Goal: Task Accomplishment & Management: Complete application form

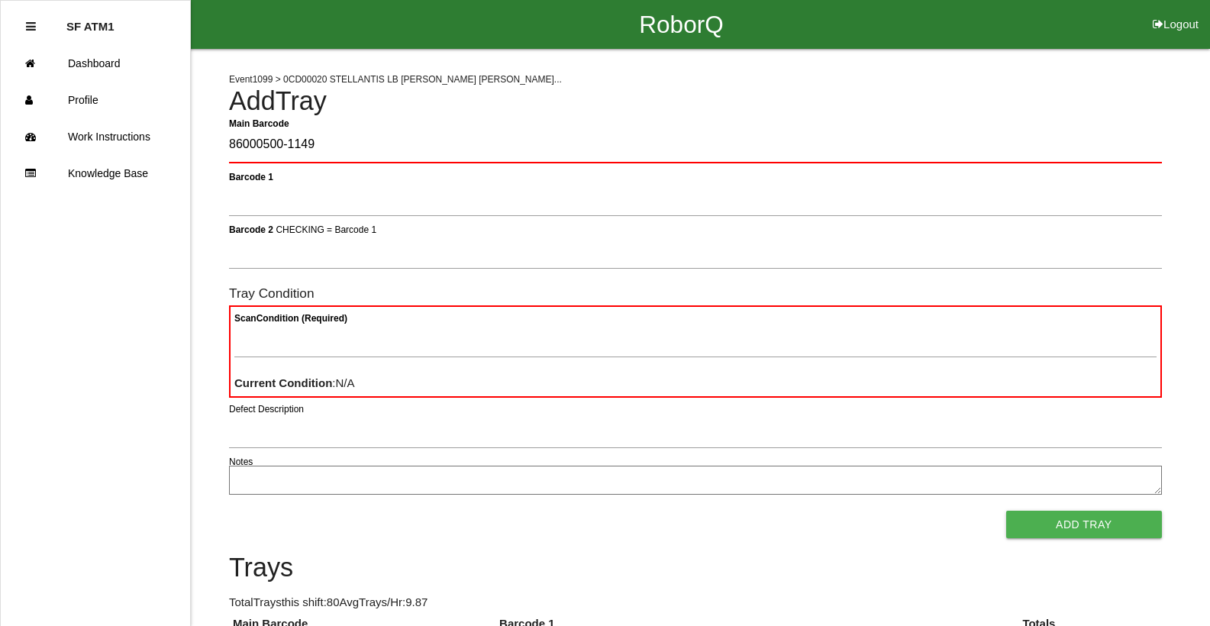
type Barcode "86000500-1149"
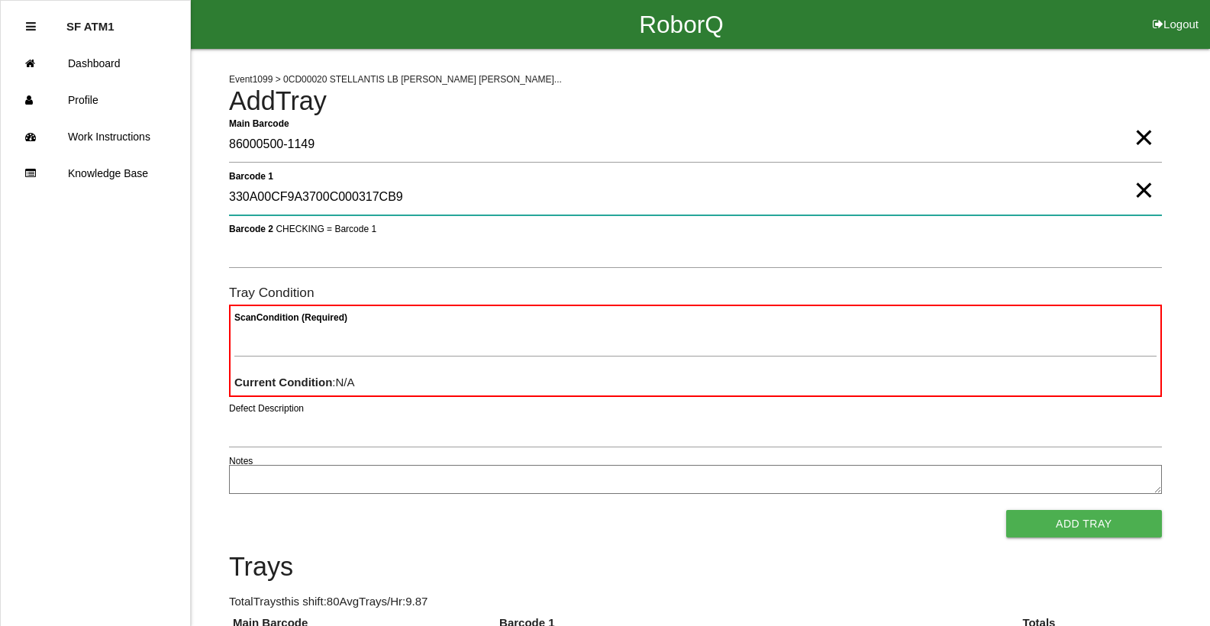
type 1 "330A00CF9A3700C000317CB9"
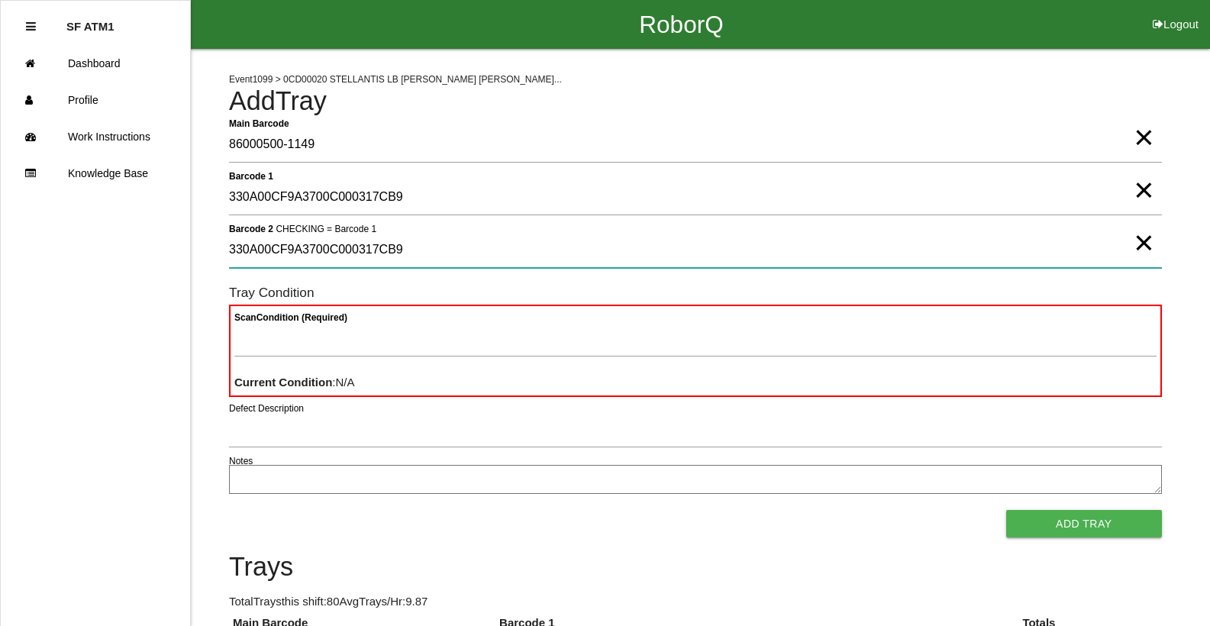
type 2 "330A00CF9A3700C000317CB9"
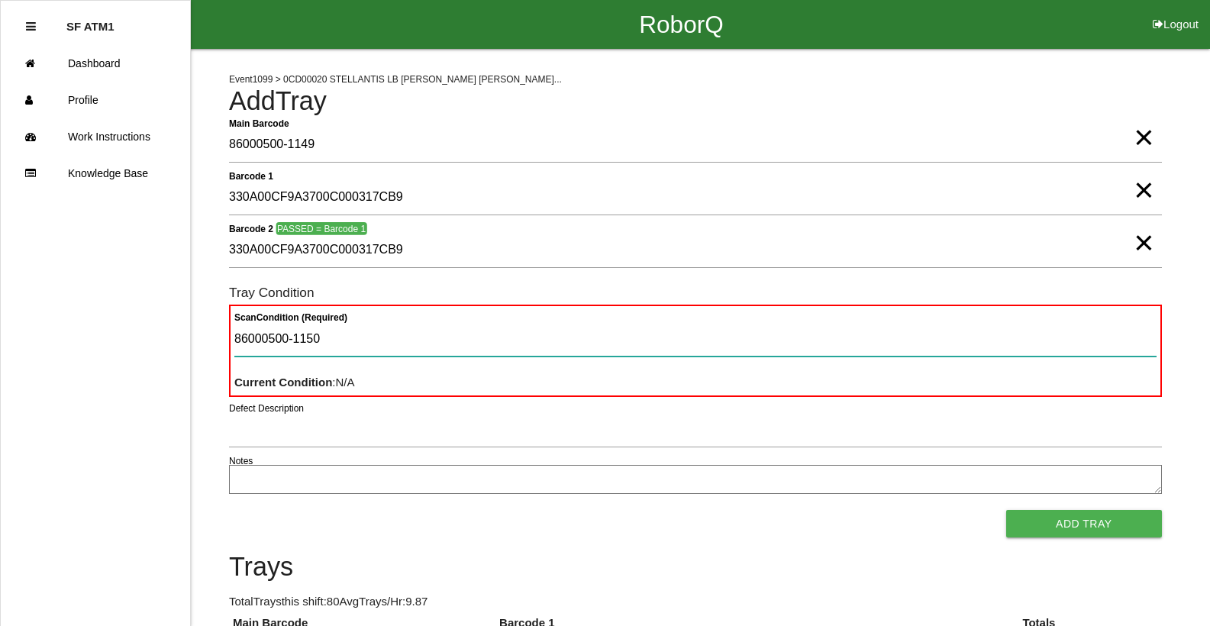
type Condition "86000500-1150"
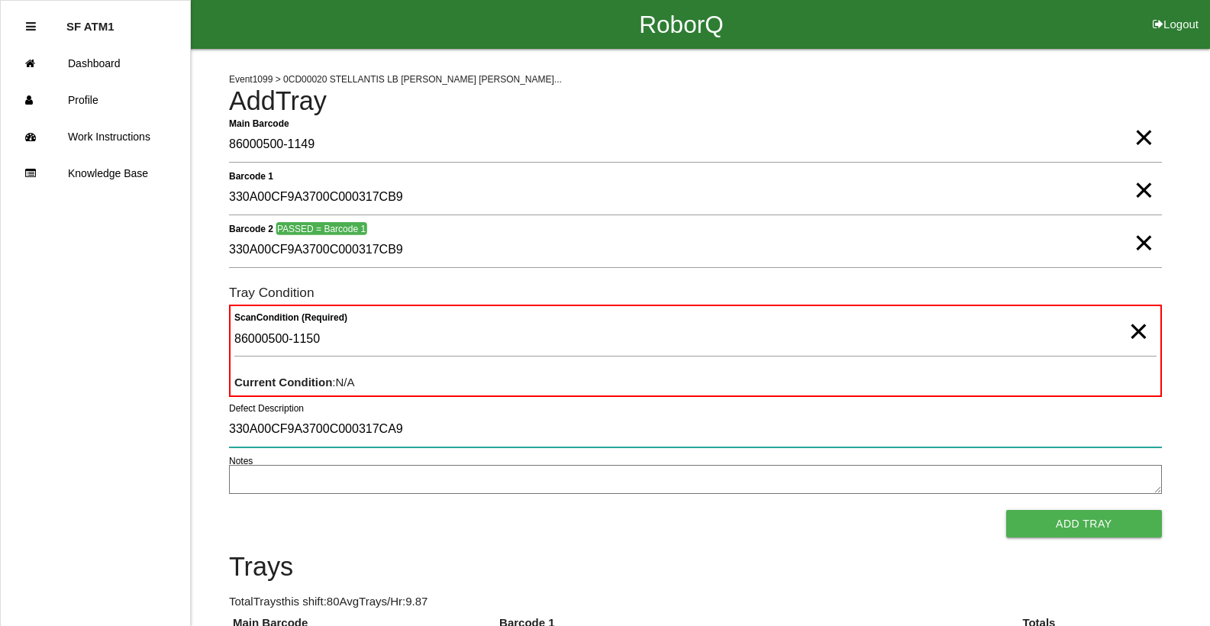
type input "330A00CF9A3700C000317CA9"
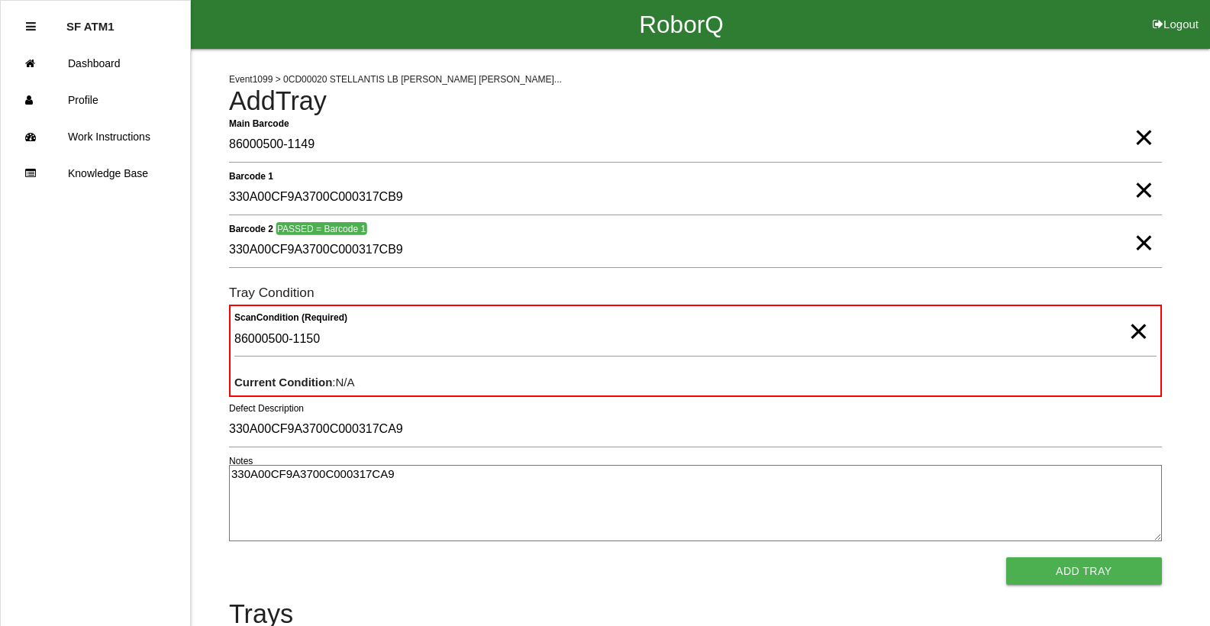
type textarea "330A00CF9A3700C000317CA9"
click at [389, 473] on textarea "330A00CF9A3700C000317CA9" at bounding box center [695, 503] width 933 height 76
type textarea "3"
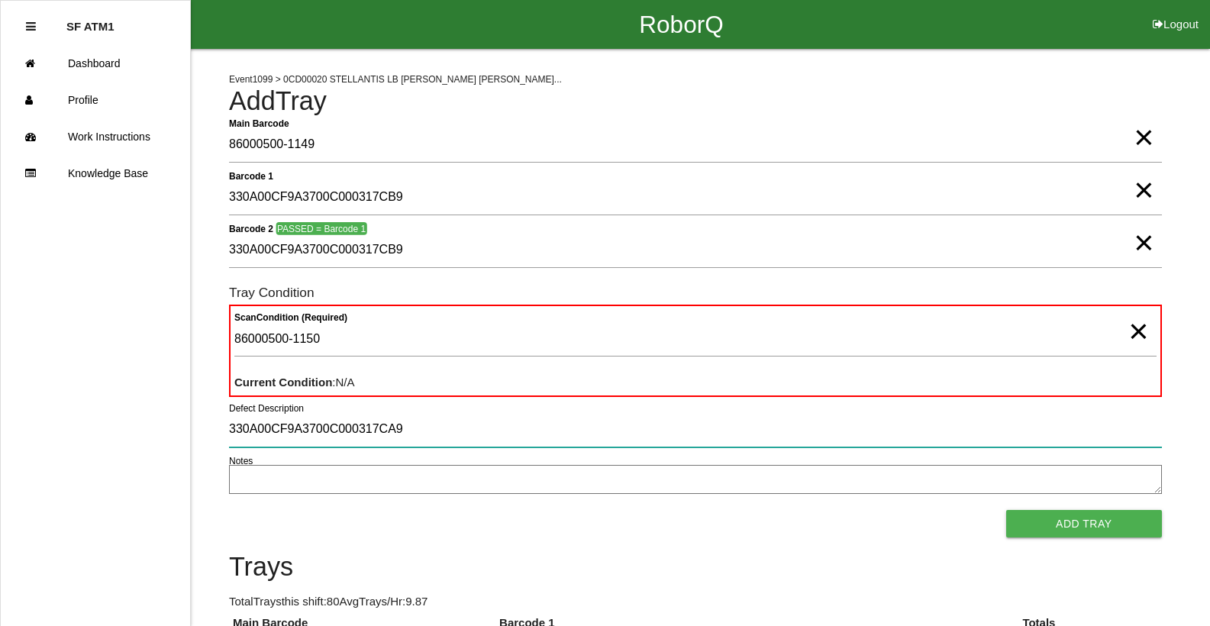
click at [392, 439] on input "330A00CF9A3700C000317CA9" at bounding box center [695, 429] width 933 height 35
type input "3"
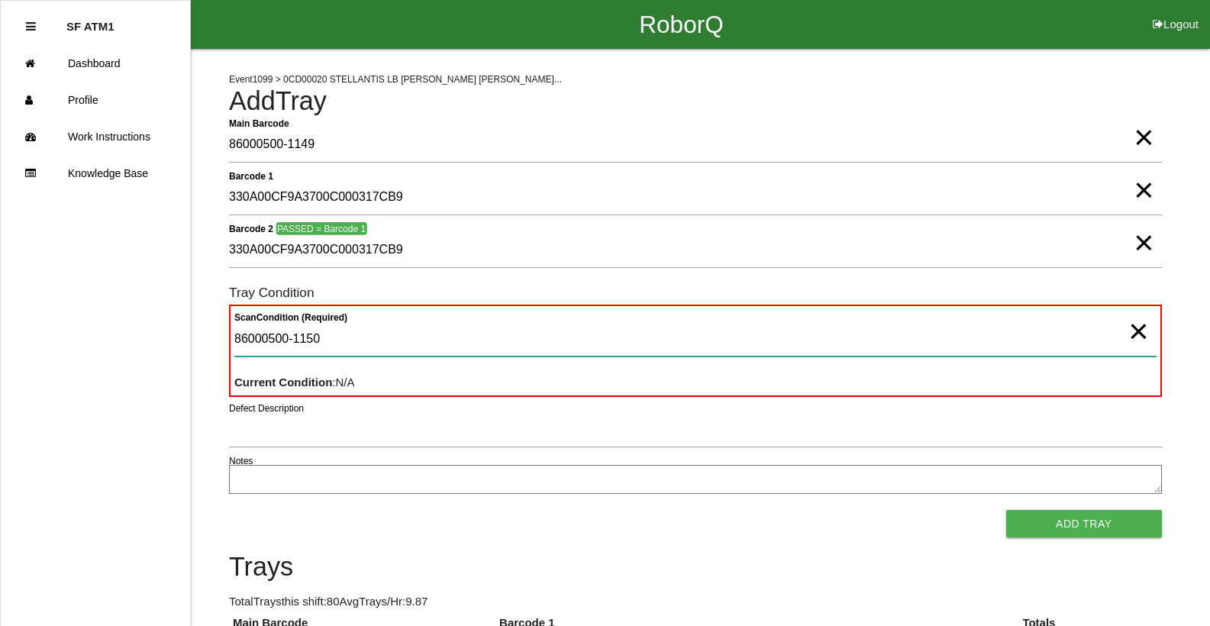
click at [329, 350] on Condition "86000500-1150" at bounding box center [695, 338] width 922 height 35
type Condition "8"
type Condition "goo"
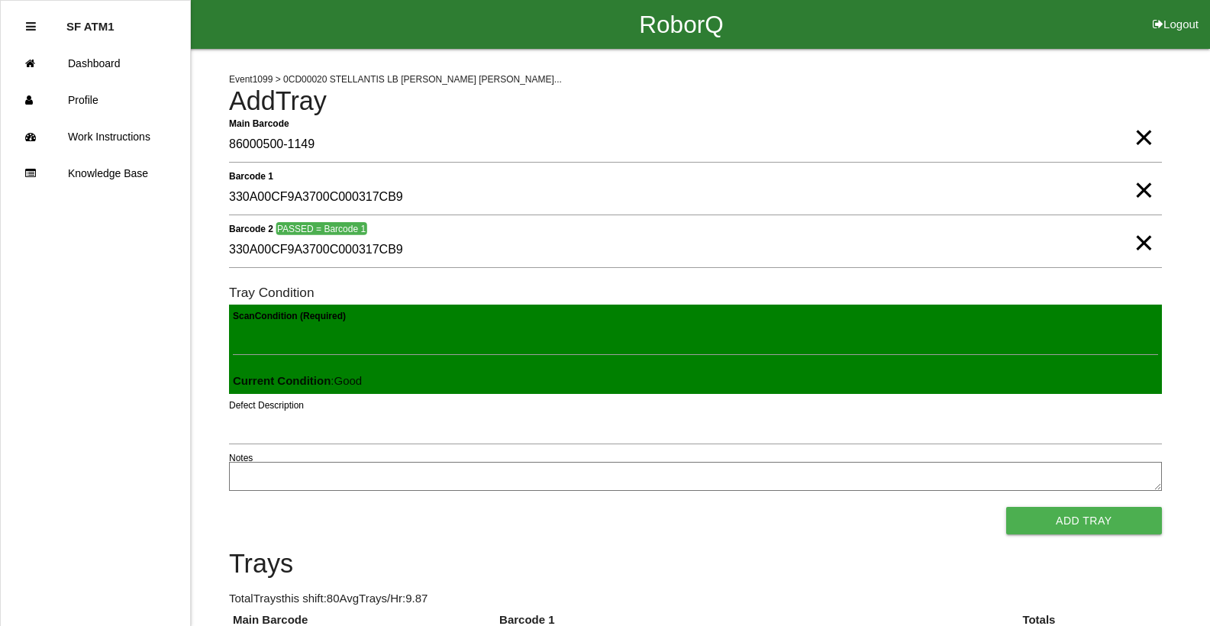
click at [1006, 507] on button "Add Tray" at bounding box center [1084, 520] width 156 height 27
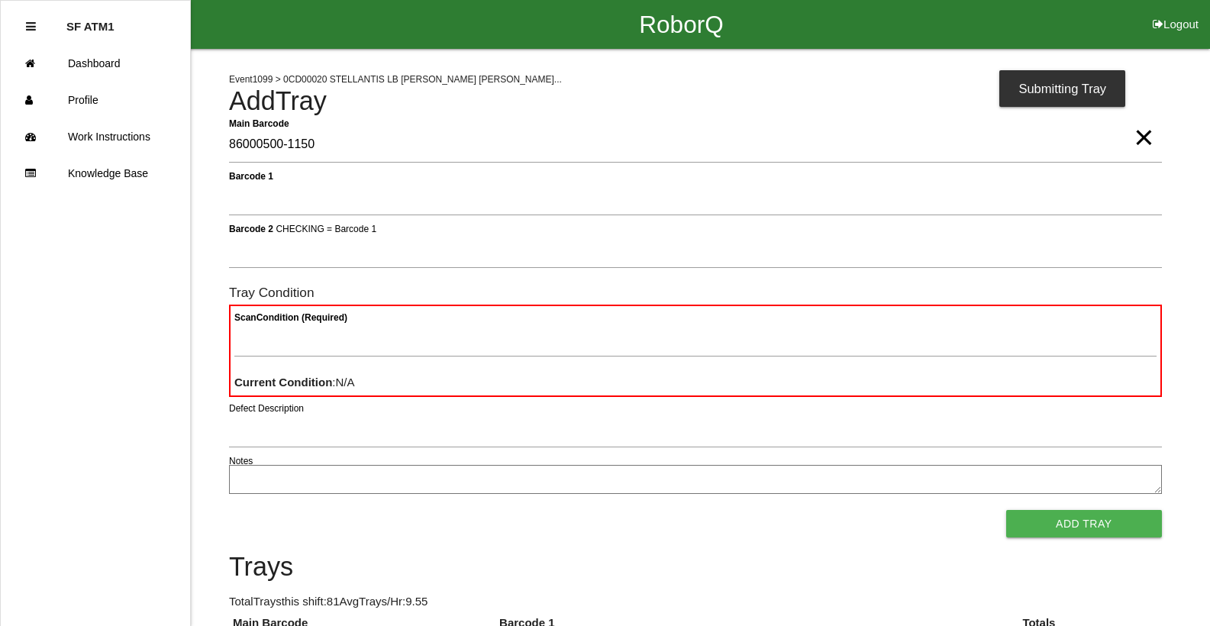
type Barcode "86000500-1150"
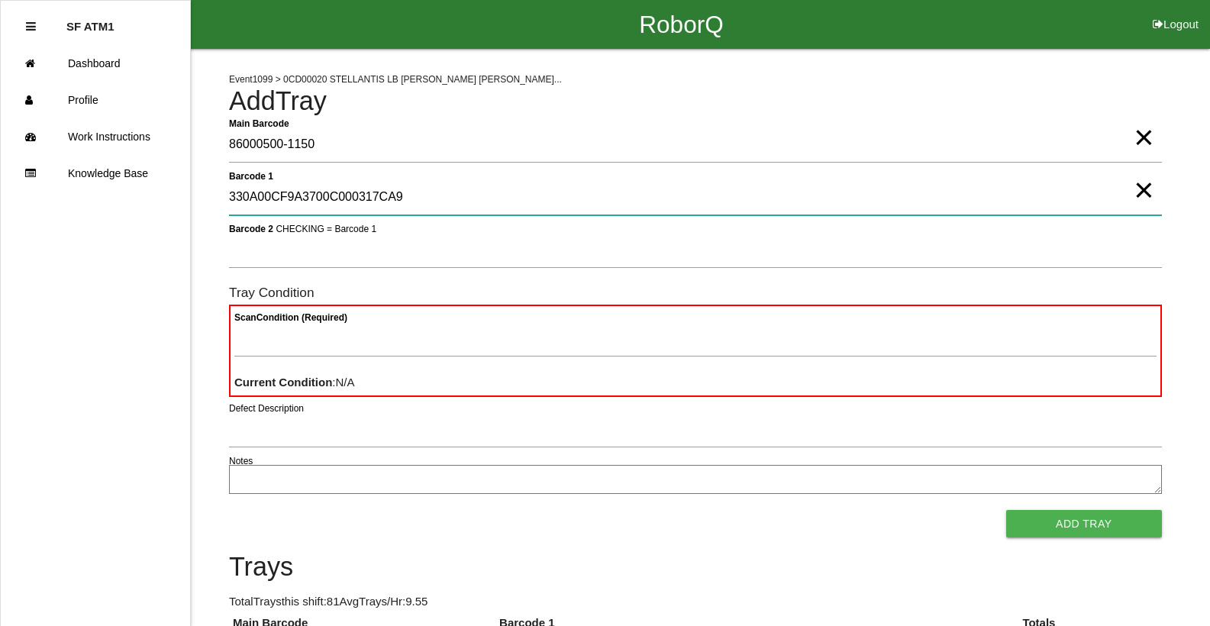
type 1 "330A00CF9A3700C000317CA9"
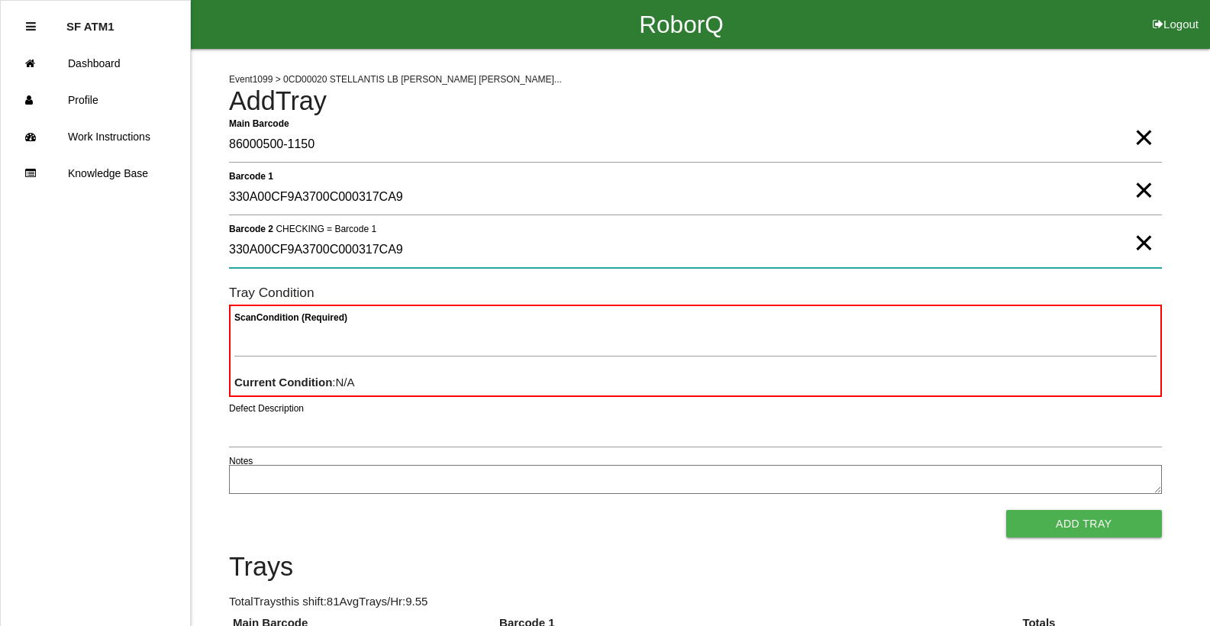
type 2 "330A00CF9A3700C000317CA9"
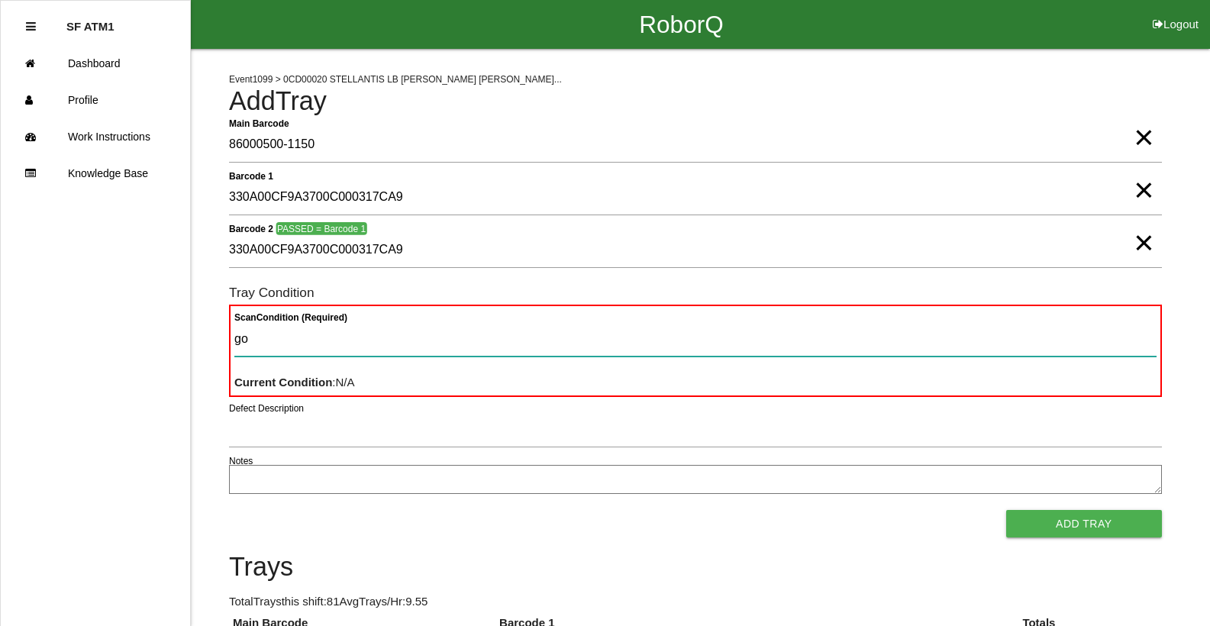
type Condition "goo"
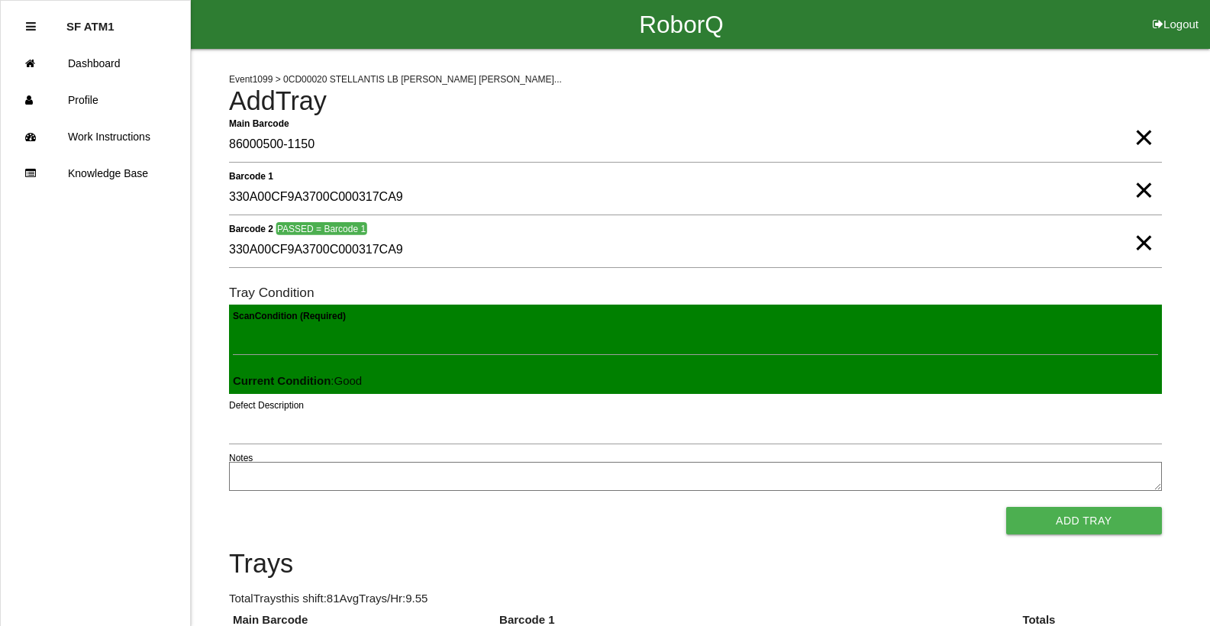
click button "Add Tray" at bounding box center [1084, 520] width 156 height 27
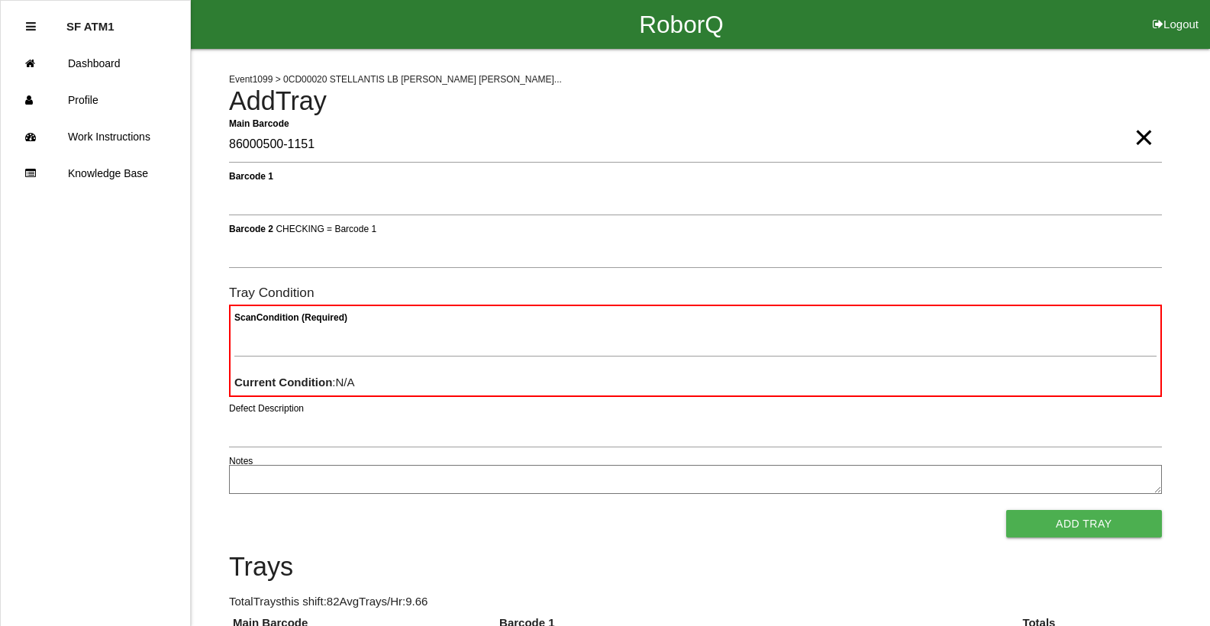
type Barcode "86000500-1151"
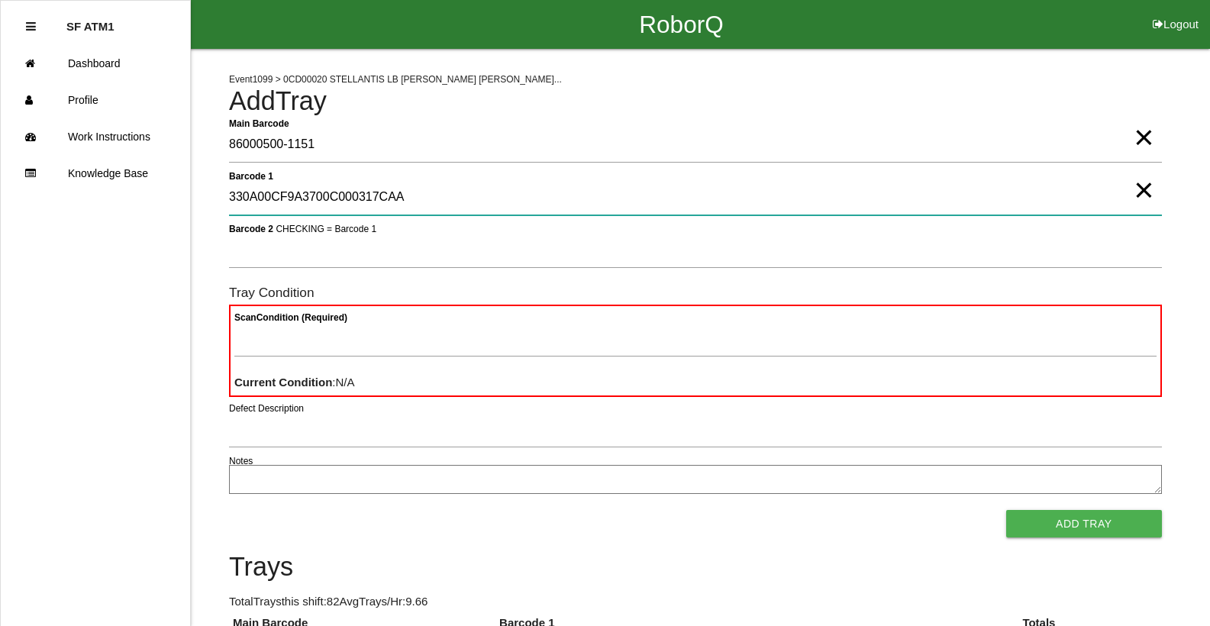
type 1 "330A00CF9A3700C000317CAA"
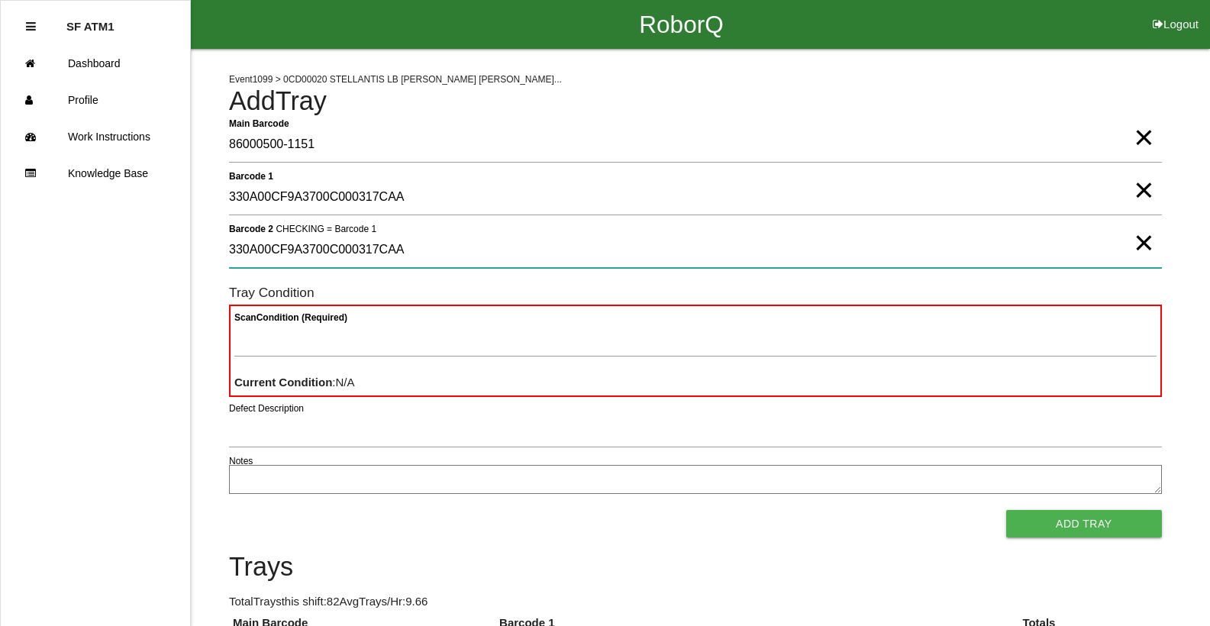
type 2 "330A00CF9A3700C000317CAA"
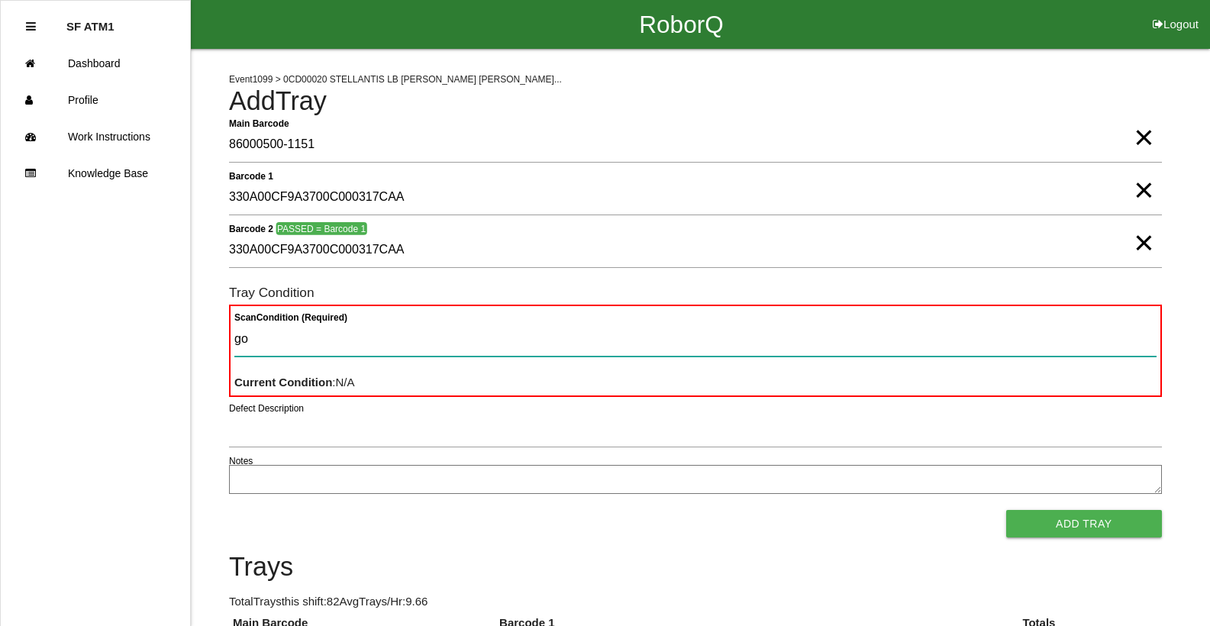
type Condition "goo"
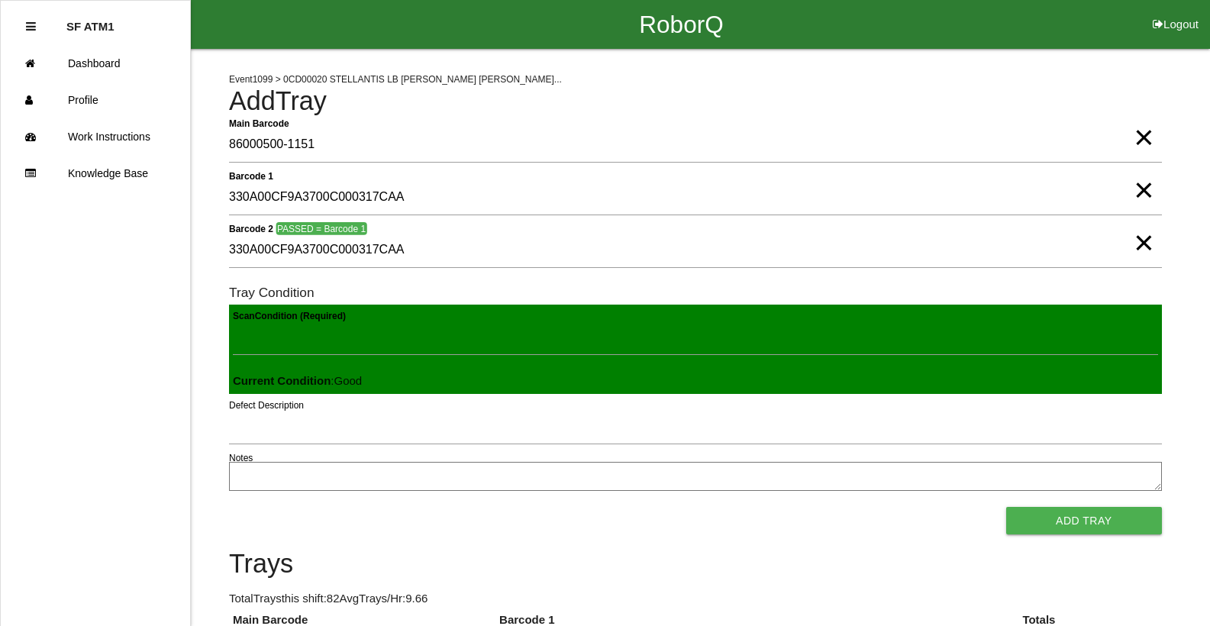
click at [1006, 507] on button "Add Tray" at bounding box center [1084, 520] width 156 height 27
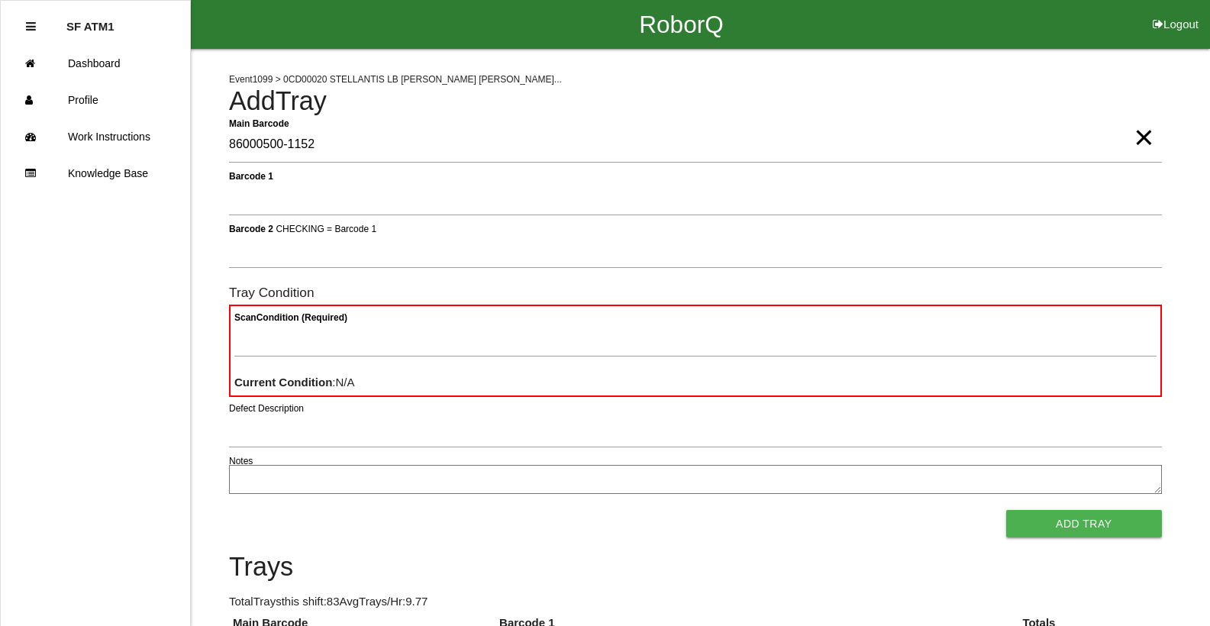
type Barcode "86000500-1152"
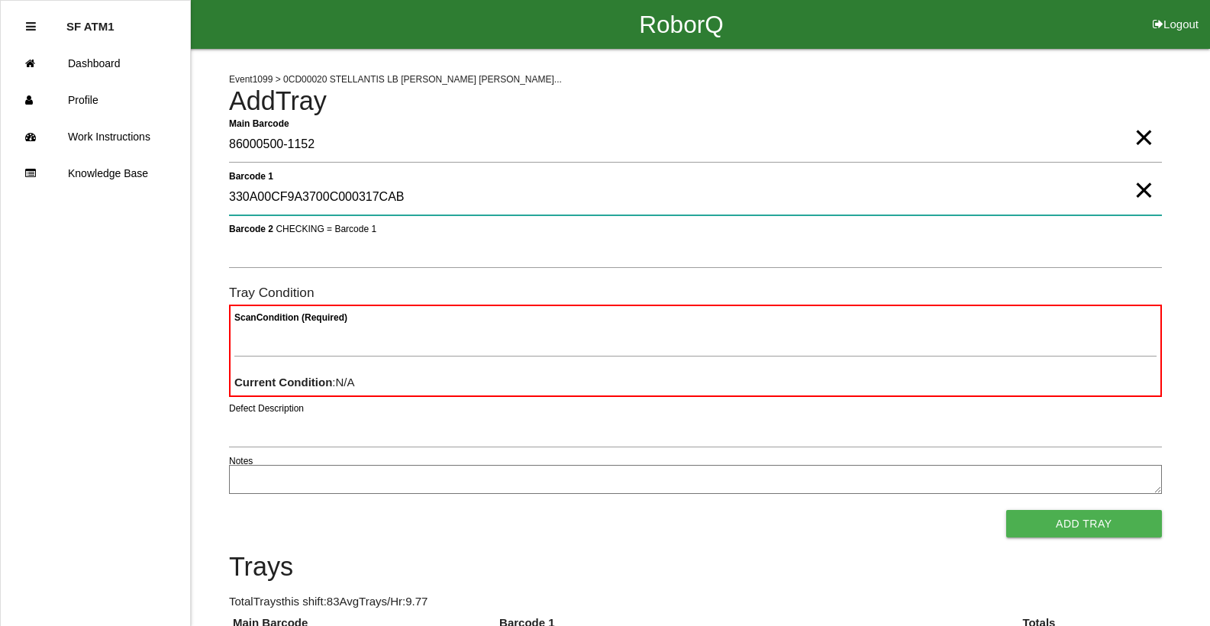
type 1 "330A00CF9A3700C000317CAB"
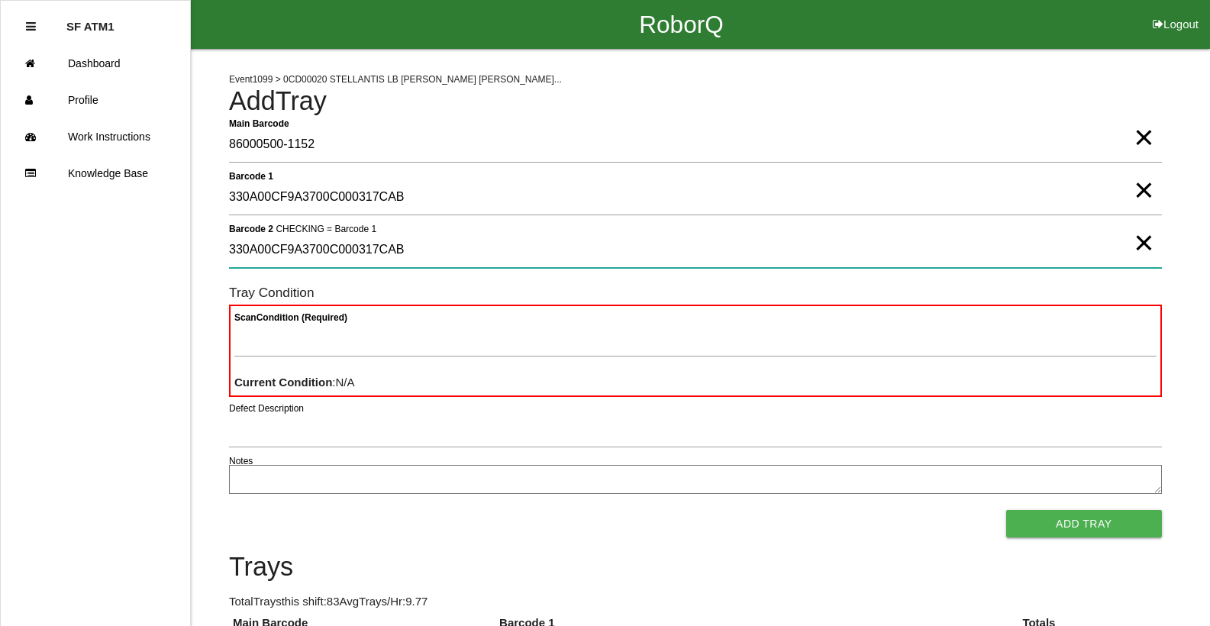
type 2 "330A00CF9A3700C000317CAB"
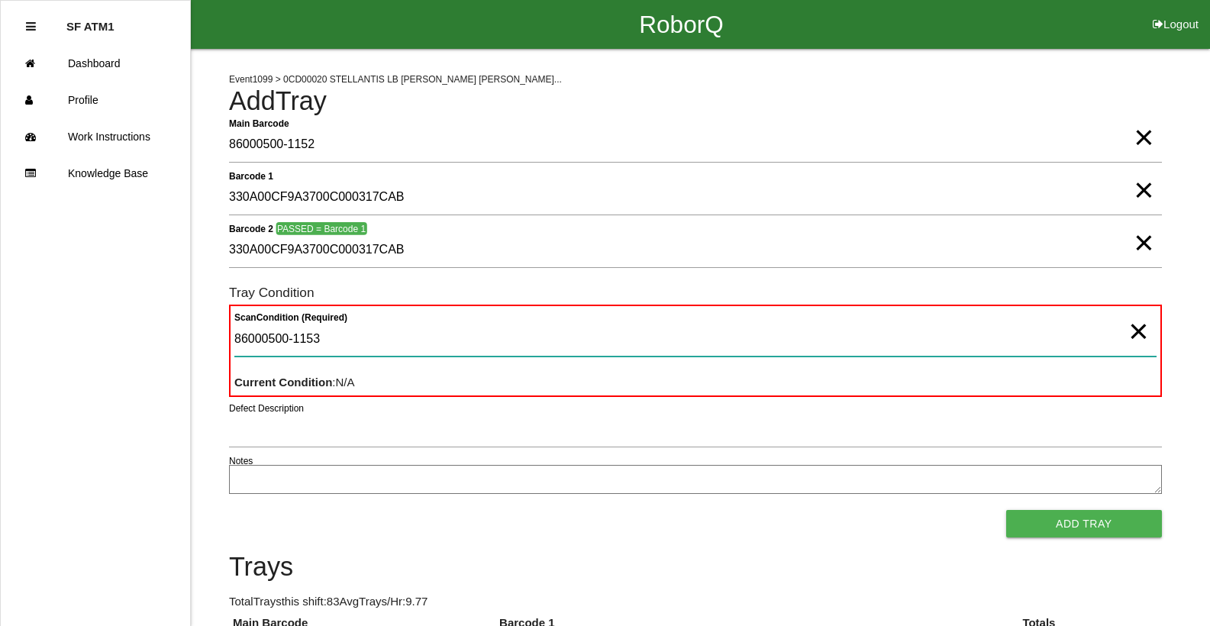
type Condition "86000500-1153"
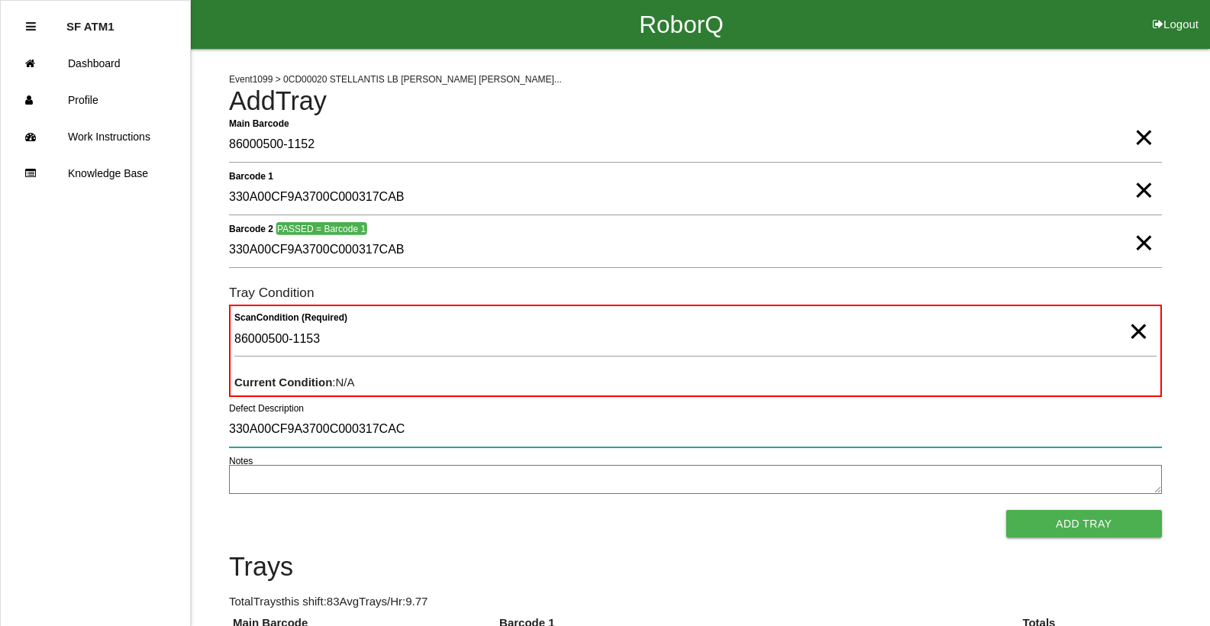
type input "330A00CF9A3700C000317CAC"
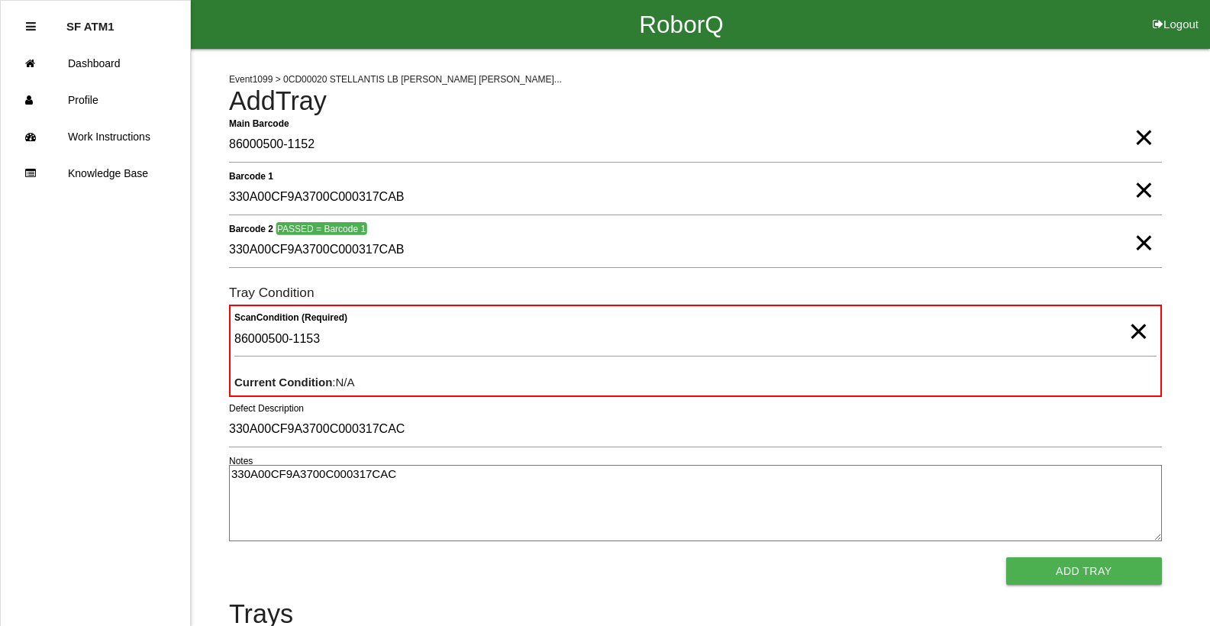
type textarea "330A00CF9A3700C000317CAC"
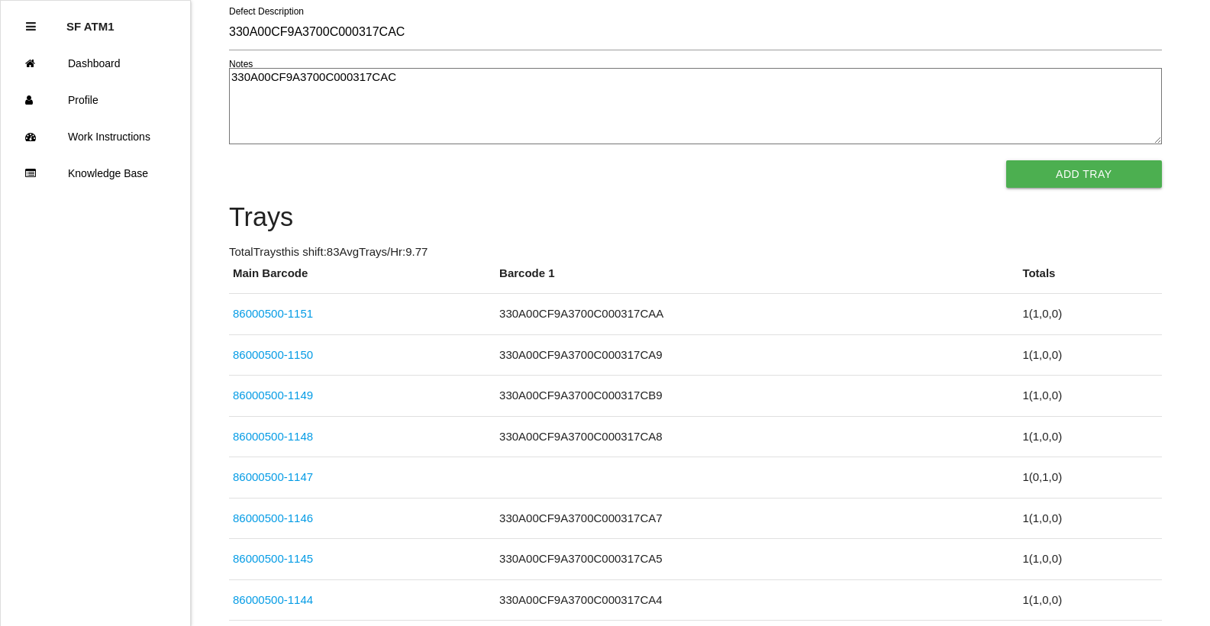
click link "86000500-1151" at bounding box center [273, 313] width 80 height 13
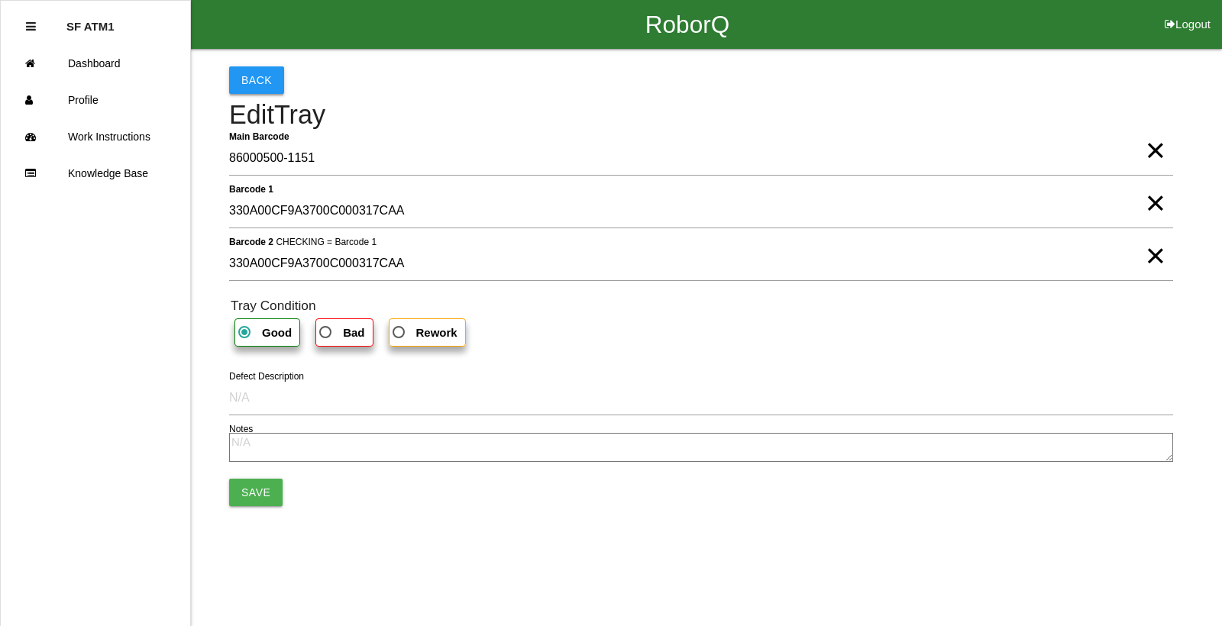
click at [250, 86] on button "Back" at bounding box center [256, 79] width 55 height 27
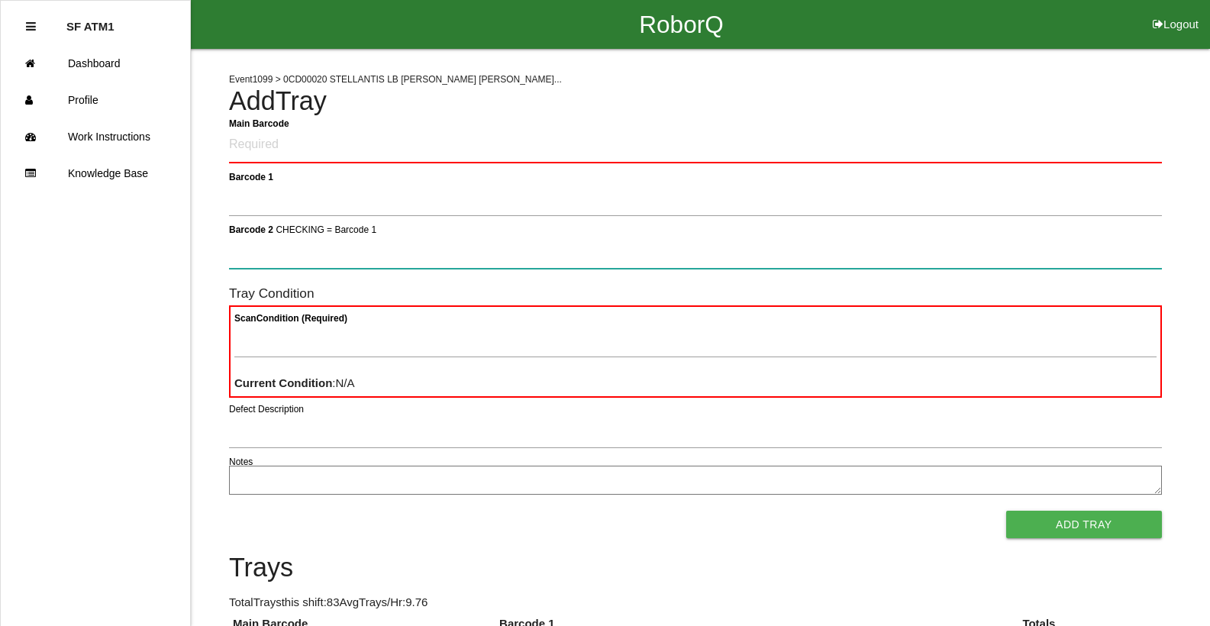
drag, startPoint x: 250, startPoint y: 135, endPoint x: 563, endPoint y: 52, distance: 324.0
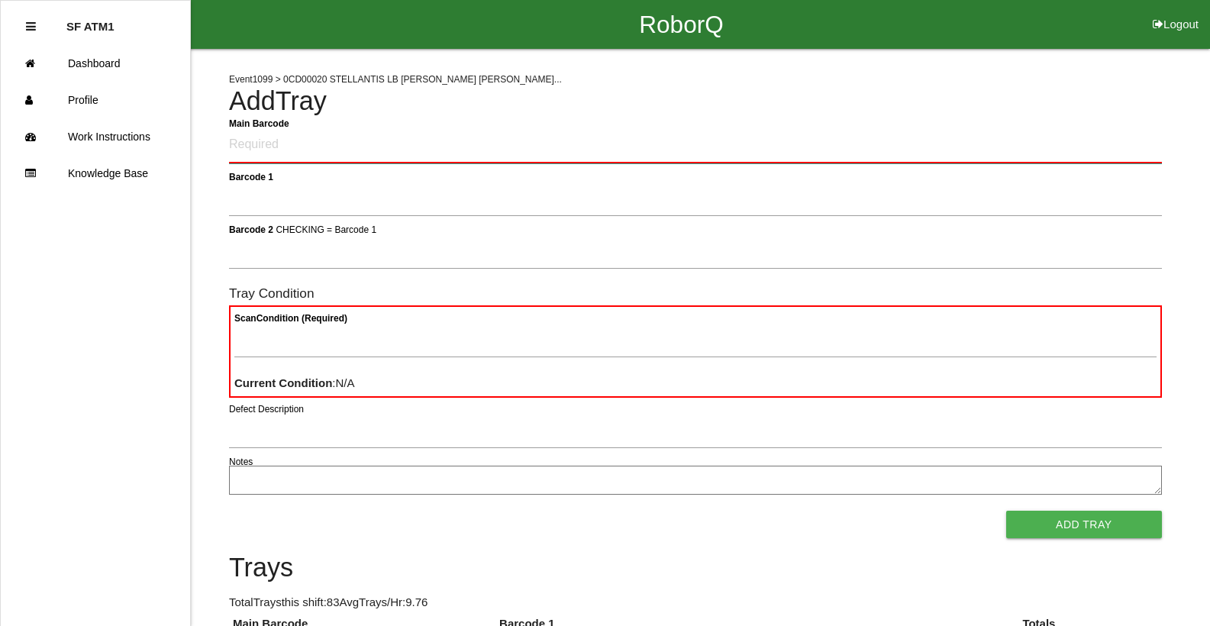
drag, startPoint x: 563, startPoint y: 52, endPoint x: 302, endPoint y: 134, distance: 273.9
click at [302, 134] on Barcode "Main Barcode" at bounding box center [695, 146] width 933 height 36
type Barcode "86000500-1154"
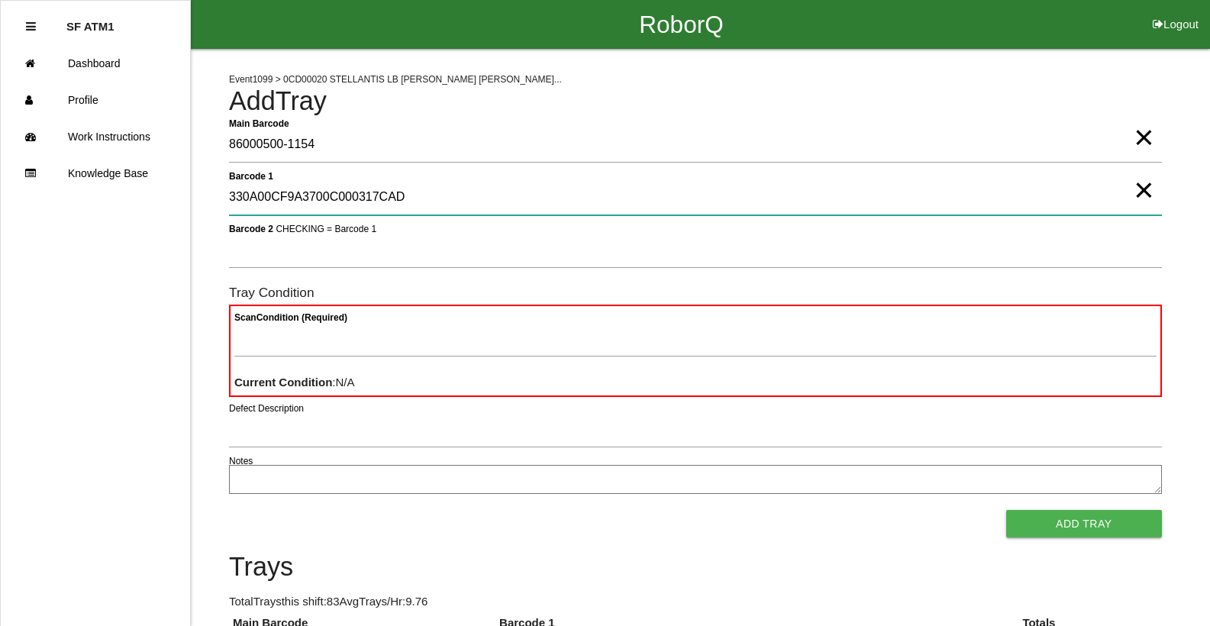
type 1 "330A00CF9A3700C000317CAD"
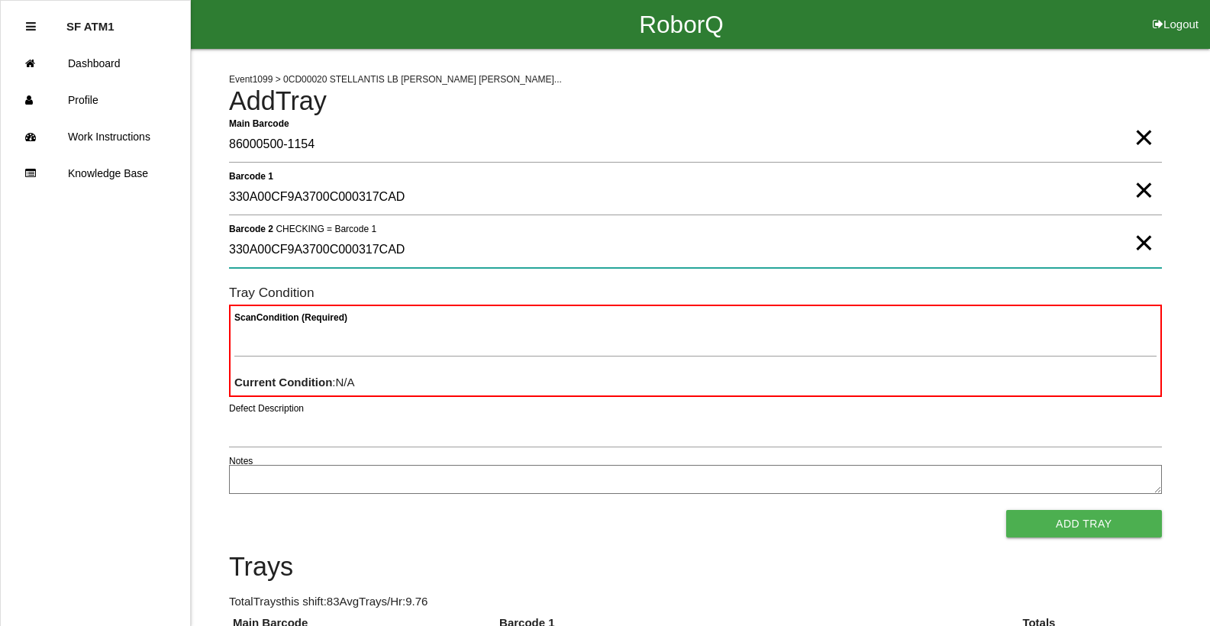
type 2 "330A00CF9A3700C000317CAD"
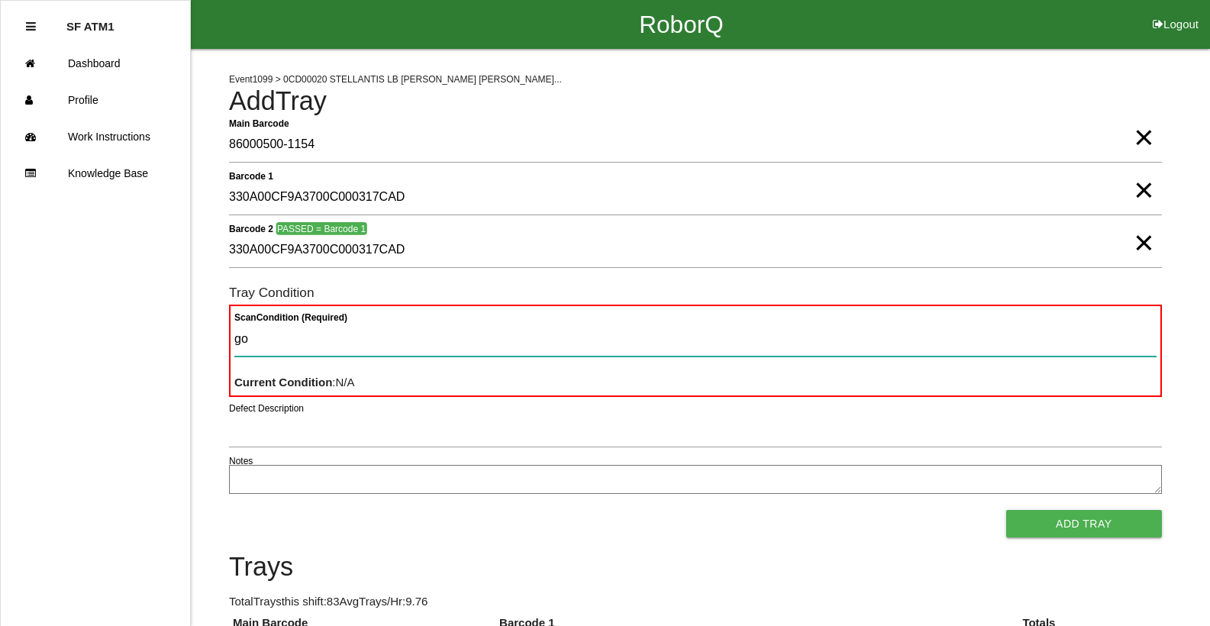
type Condition "goo"
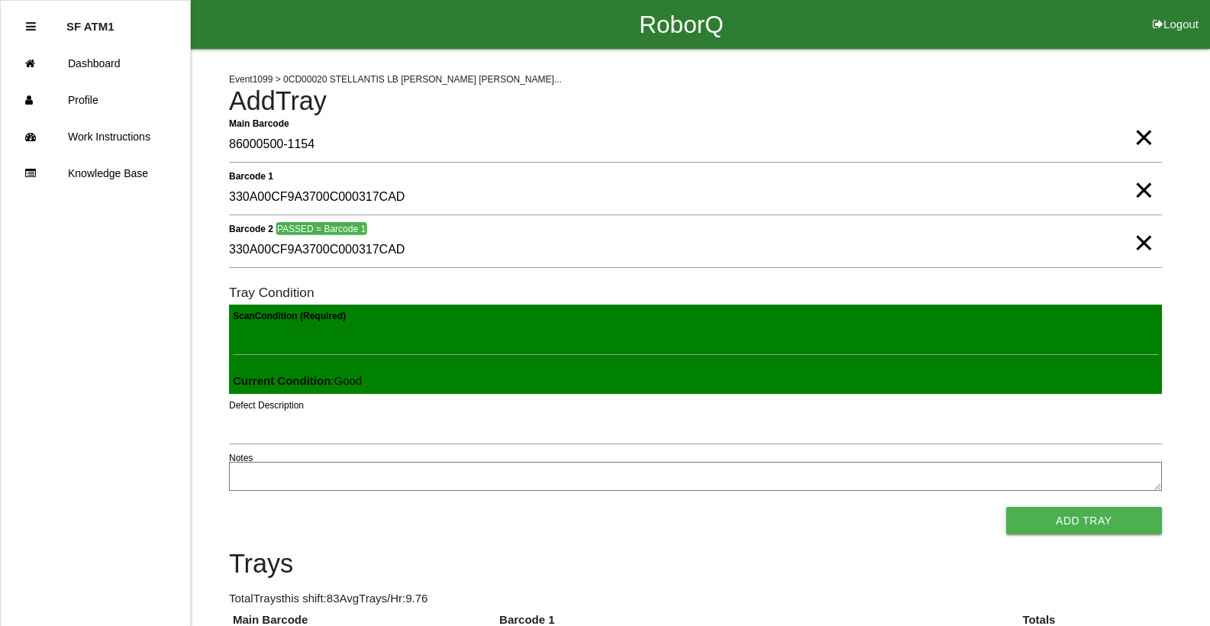
click at [1006, 507] on button "Add Tray" at bounding box center [1084, 520] width 156 height 27
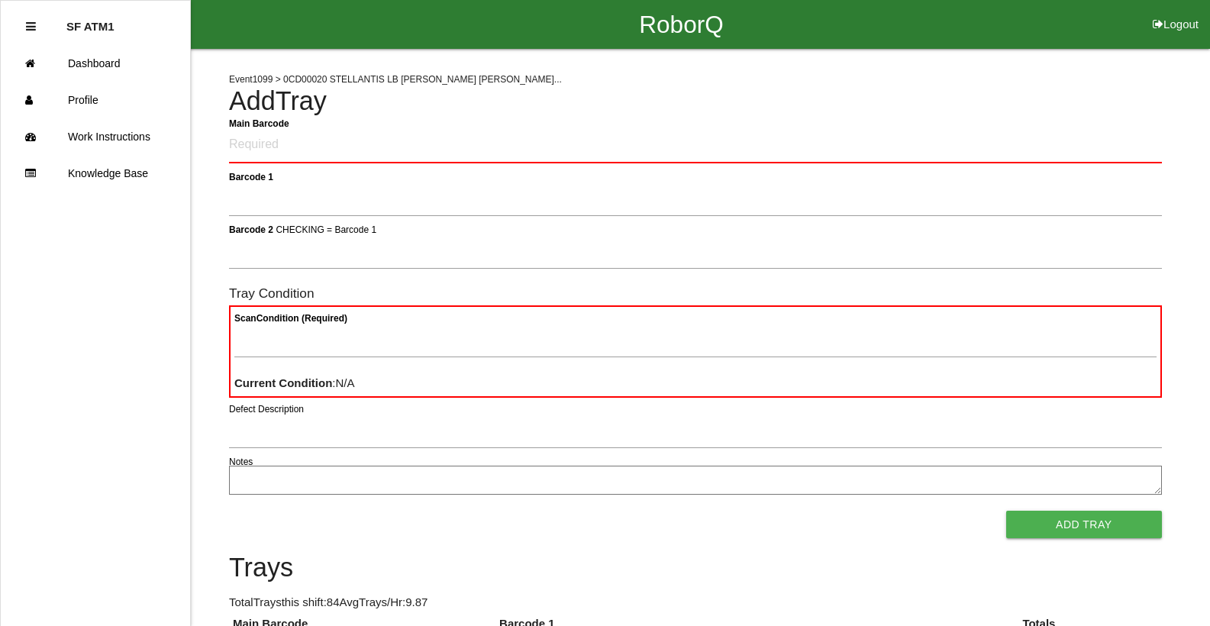
click at [345, 153] on Barcode "Main Barcode" at bounding box center [695, 146] width 933 height 36
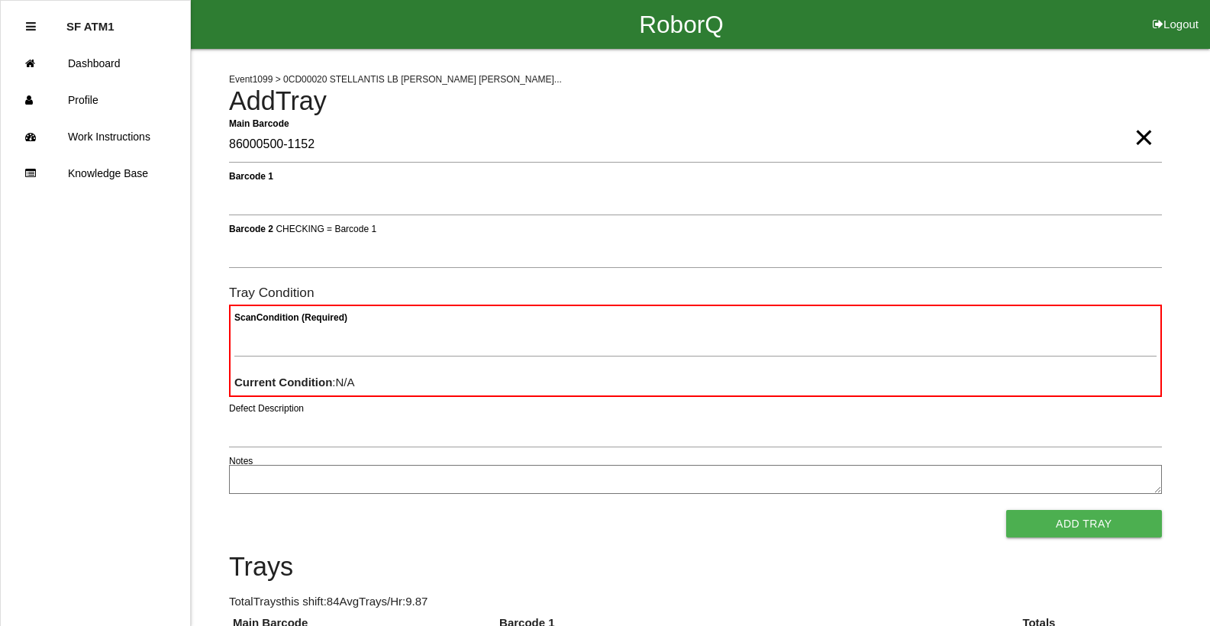
type Barcode "86000500-1152"
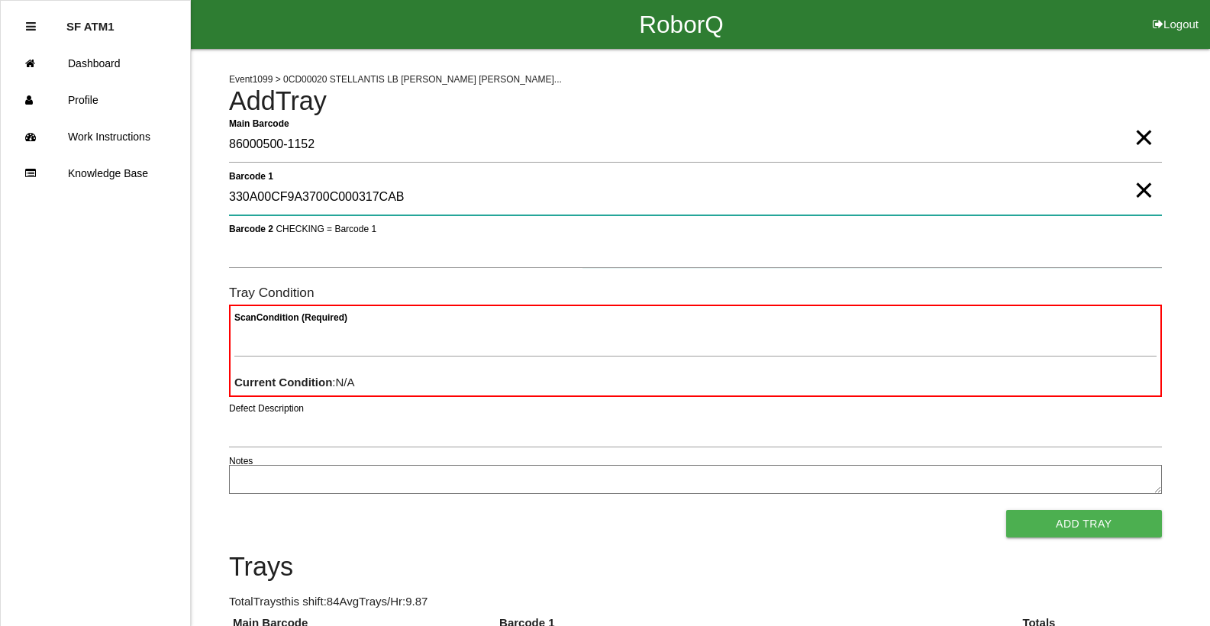
click at [408, 199] on 1 "330A00CF9A3700C000317CAB" at bounding box center [695, 197] width 933 height 35
click at [1006, 510] on button "Add Tray" at bounding box center [1084, 523] width 156 height 27
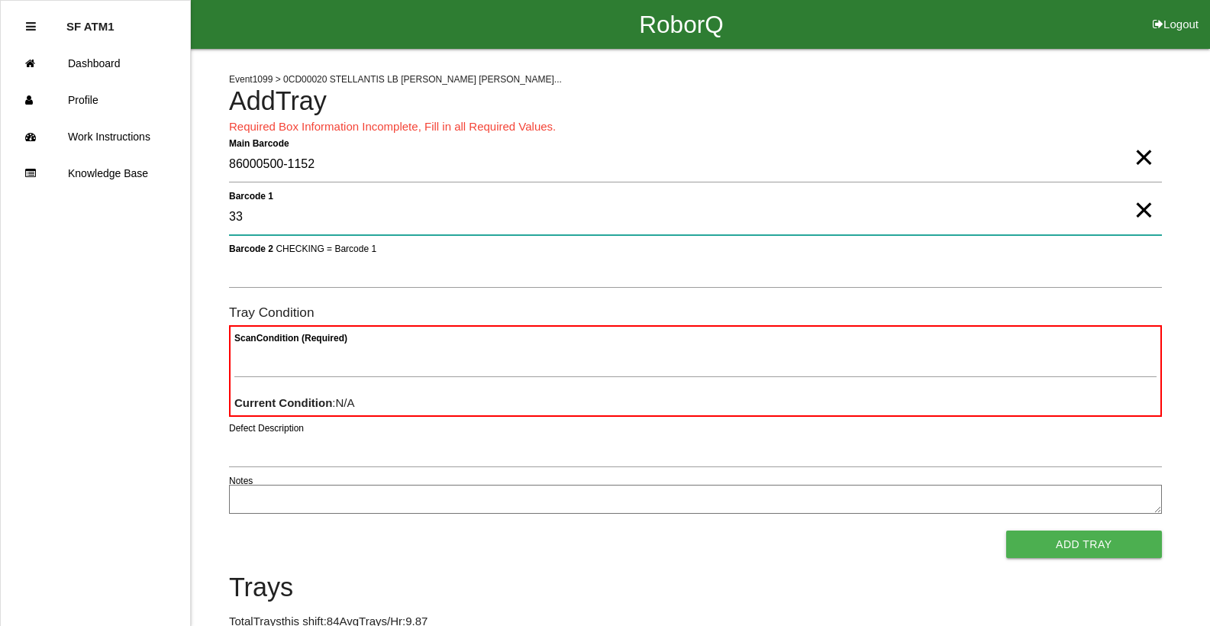
type 1 "3"
type 1 "330A00CF9A3700C000317CAB"
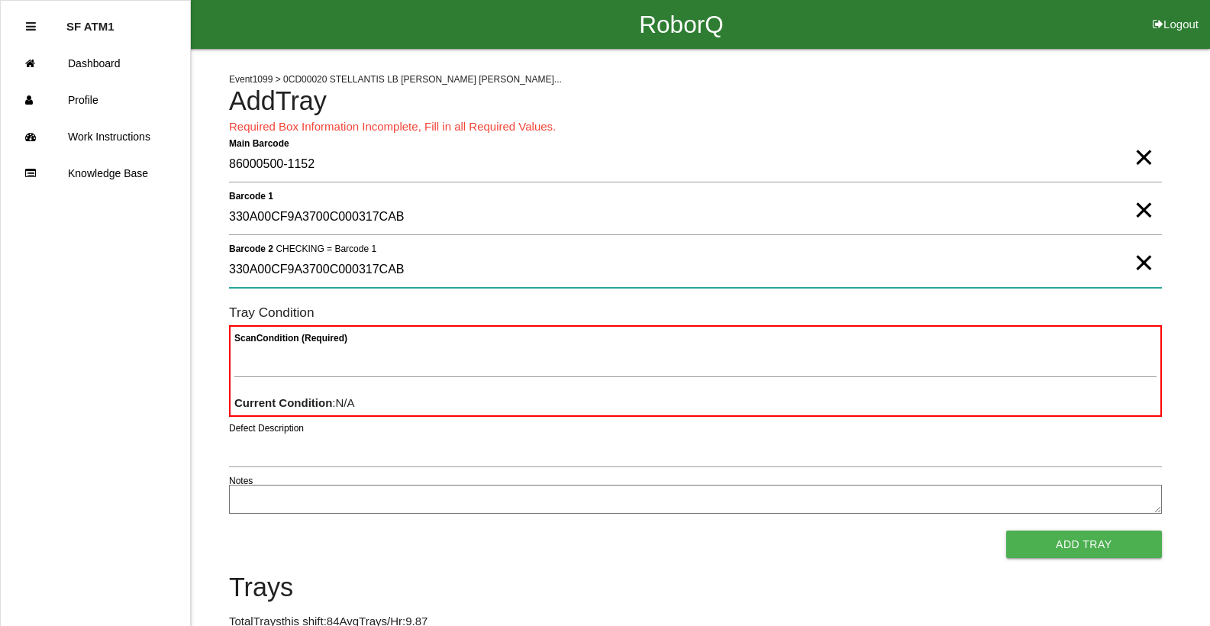
type 2 "330A00CF9A3700C000317CAB"
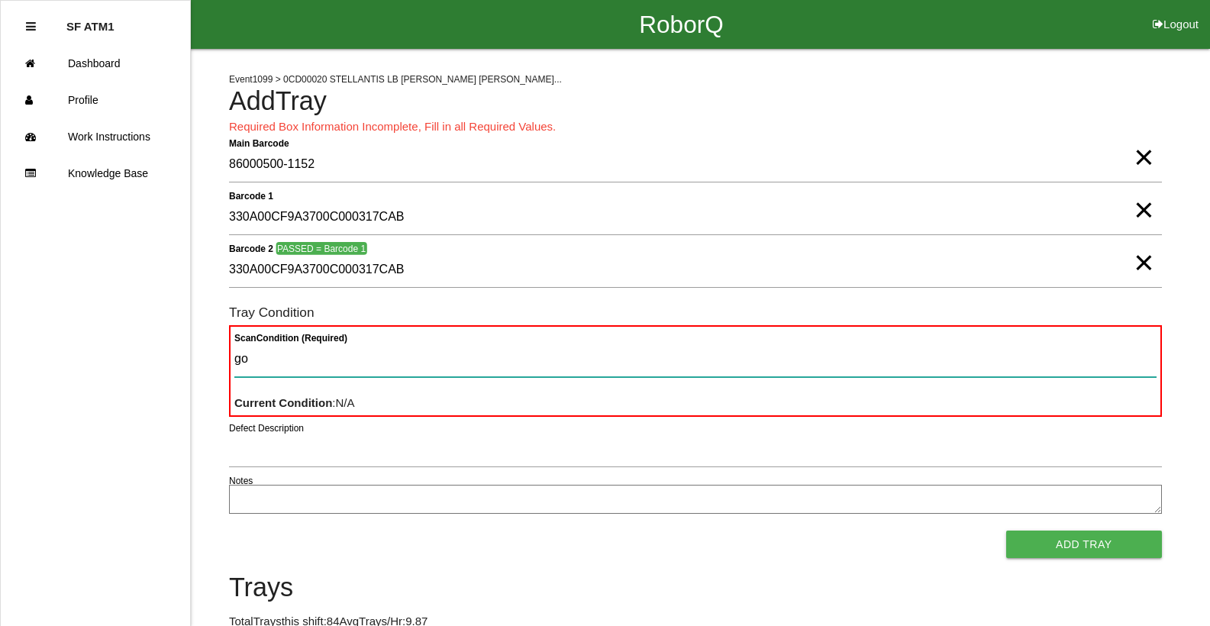
type Condition "goo"
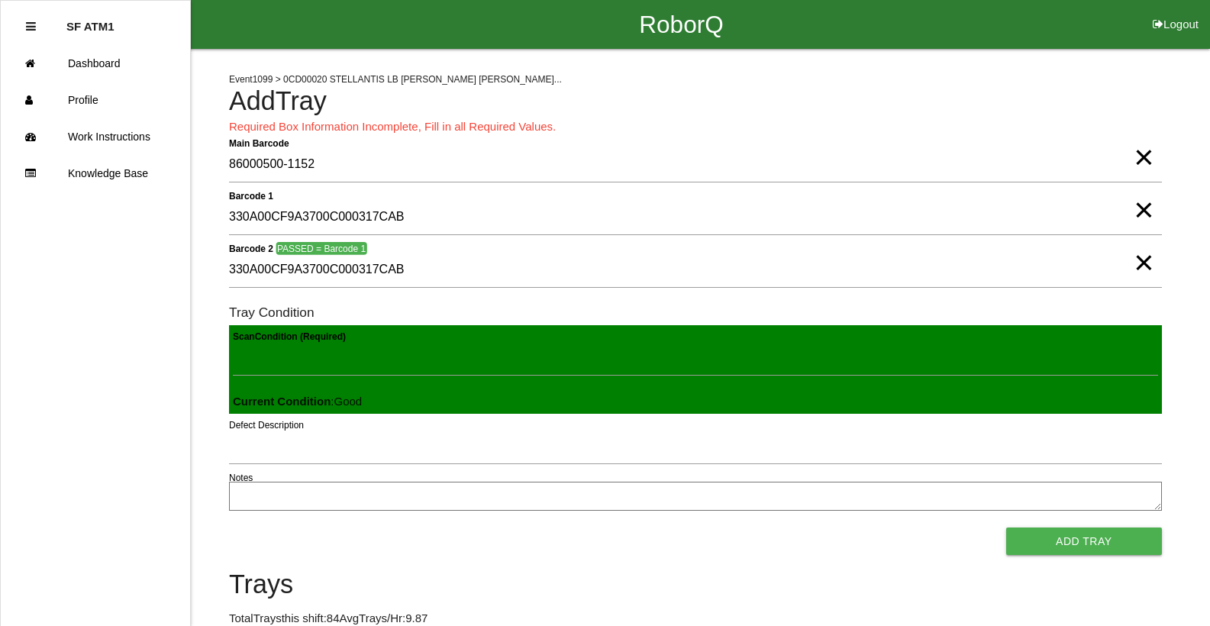
click at [1006, 528] on button "Add Tray" at bounding box center [1084, 541] width 156 height 27
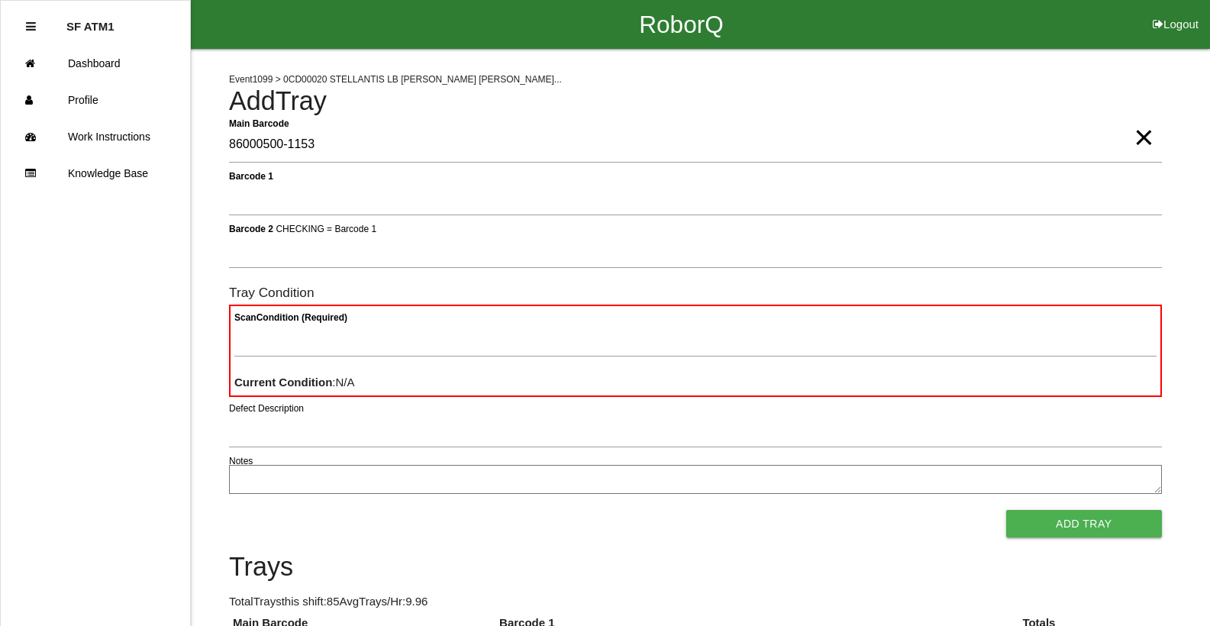
type Barcode "86000500-1153"
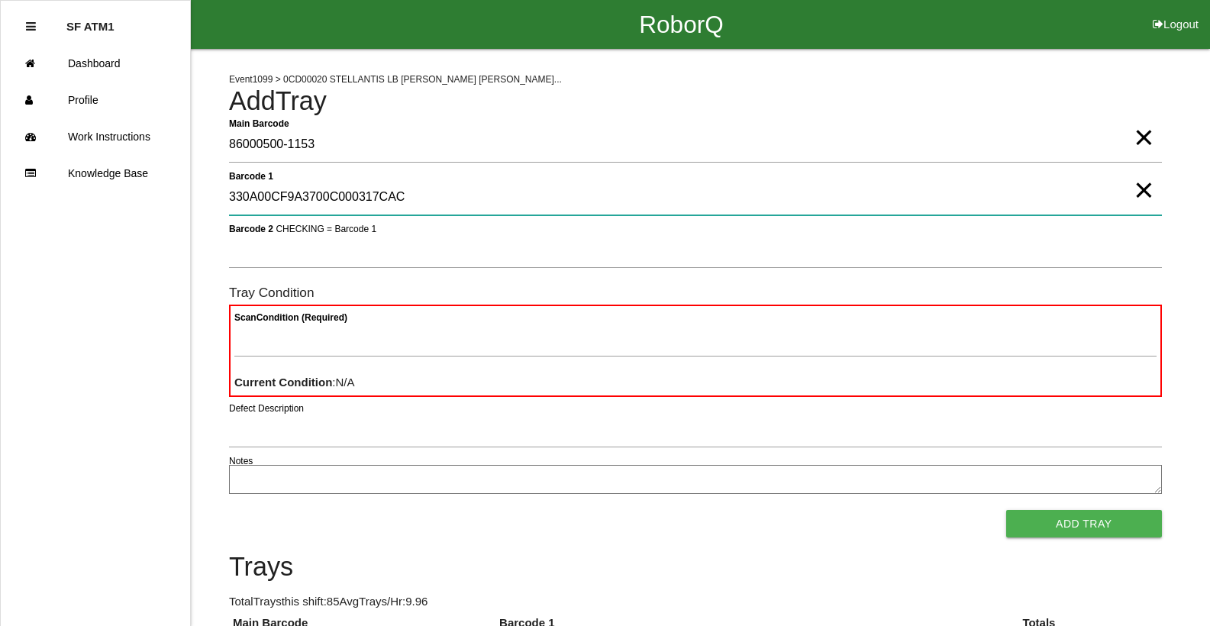
type 1 "330A00CF9A3700C000317CAC"
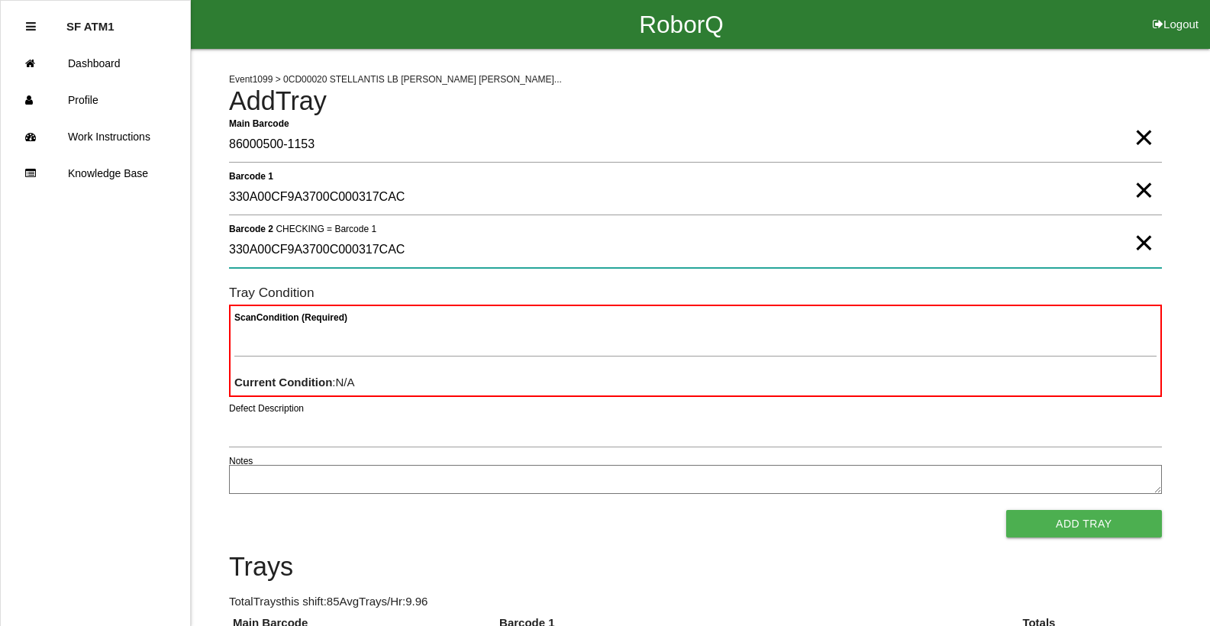
type 2 "330A00CF9A3700C000317CAC"
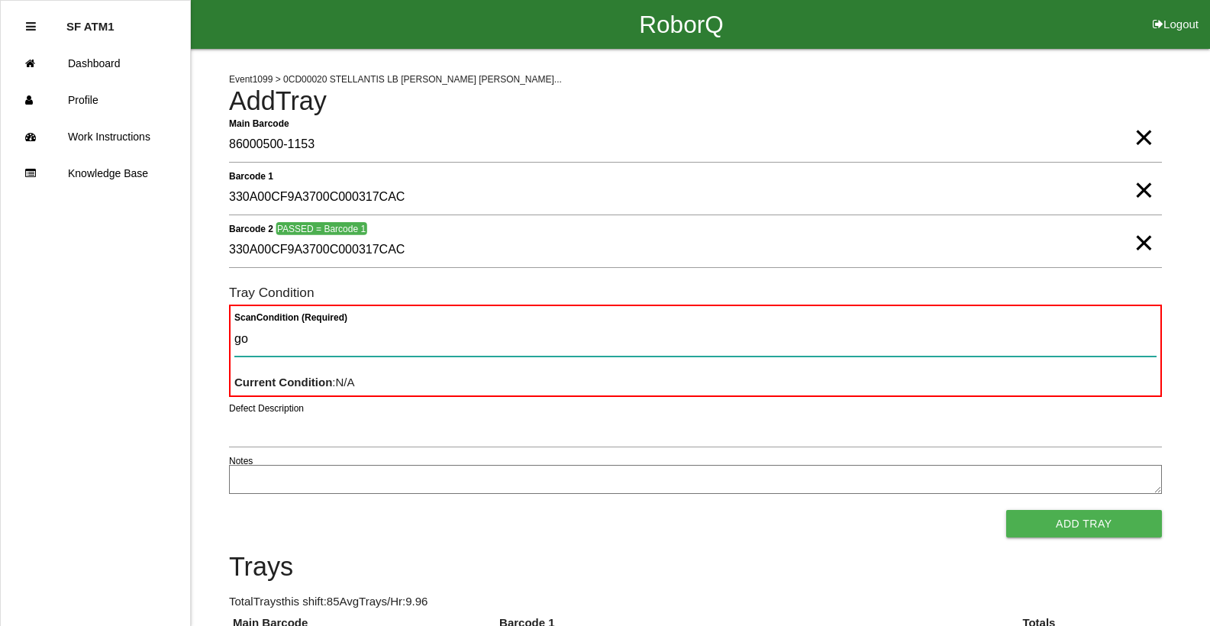
type Condition "goo"
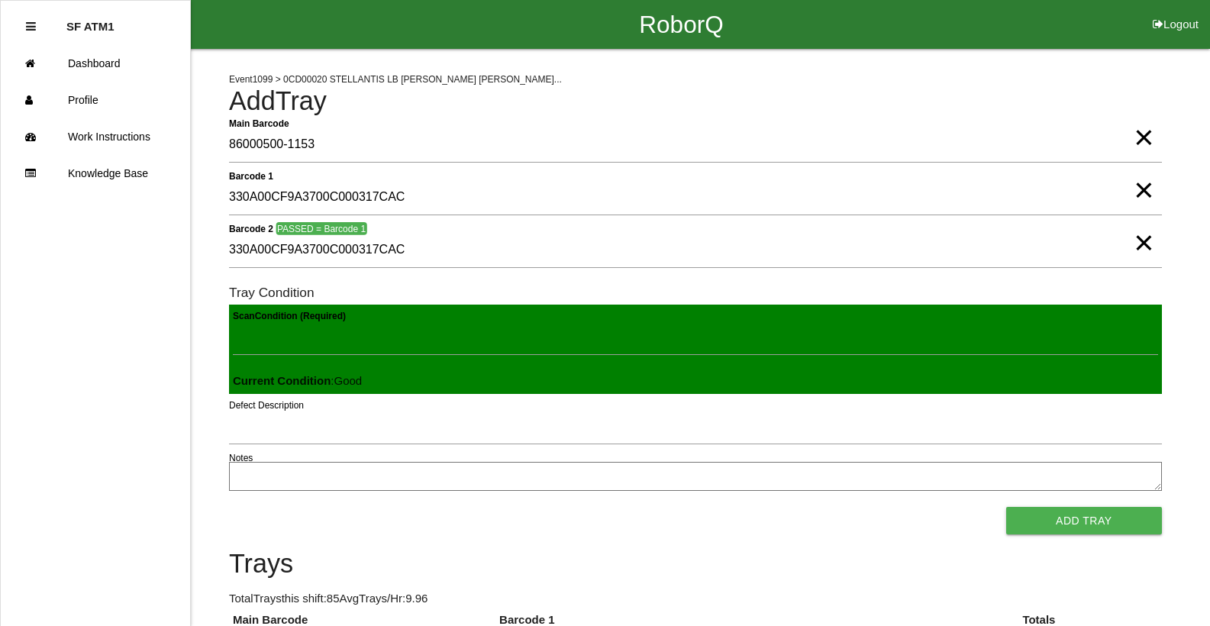
click at [1006, 507] on button "Add Tray" at bounding box center [1084, 520] width 156 height 27
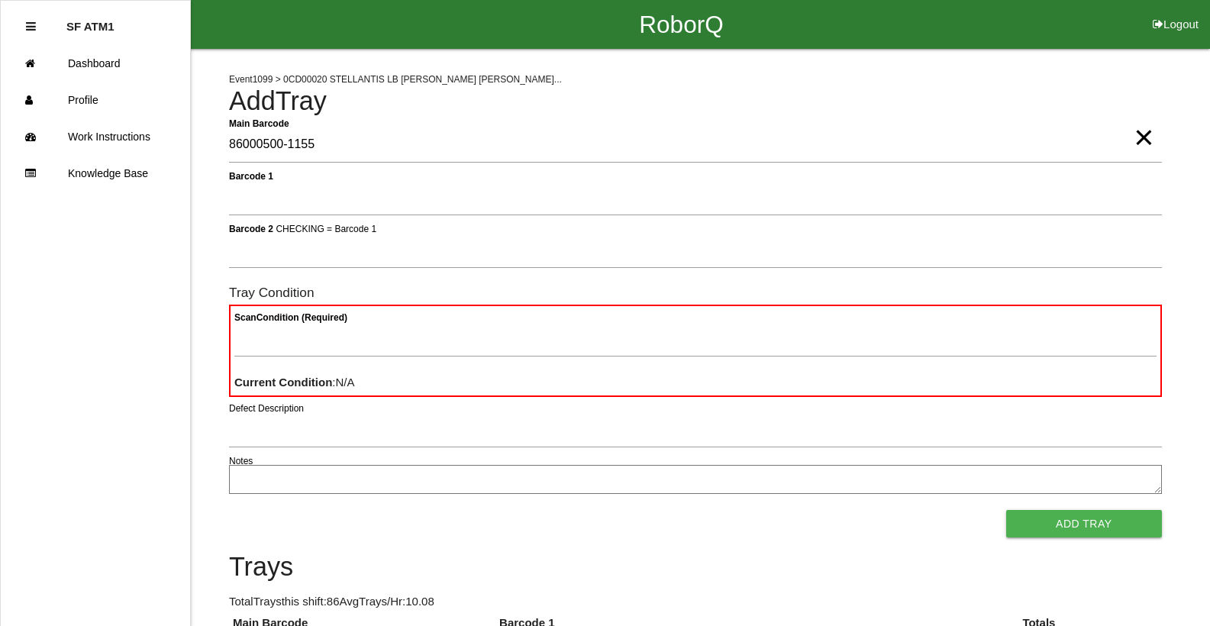
type Barcode "86000500-1155"
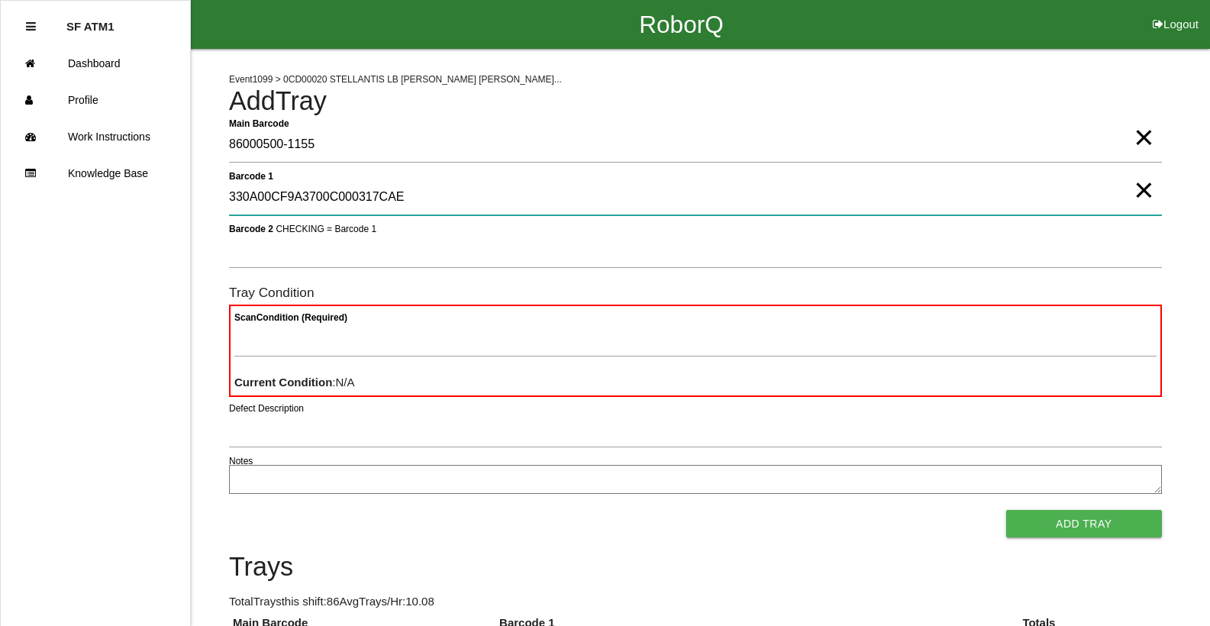
type 1 "330A00CF9A3700C000317CAE"
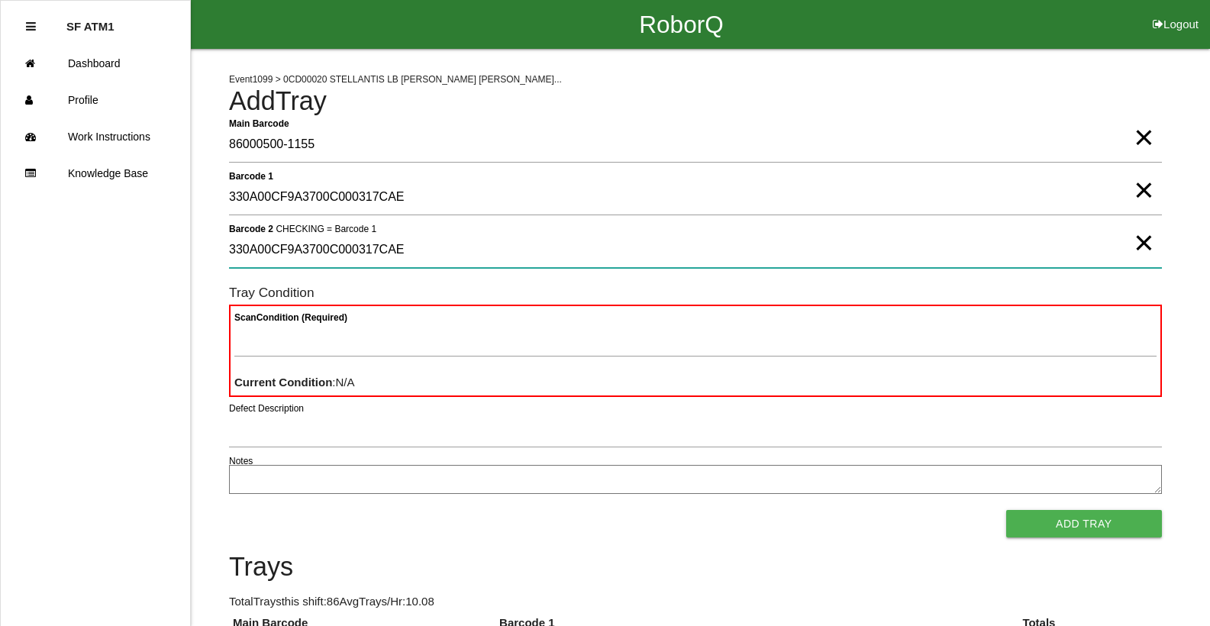
type 2 "330A00CF9A3700C000317CAE"
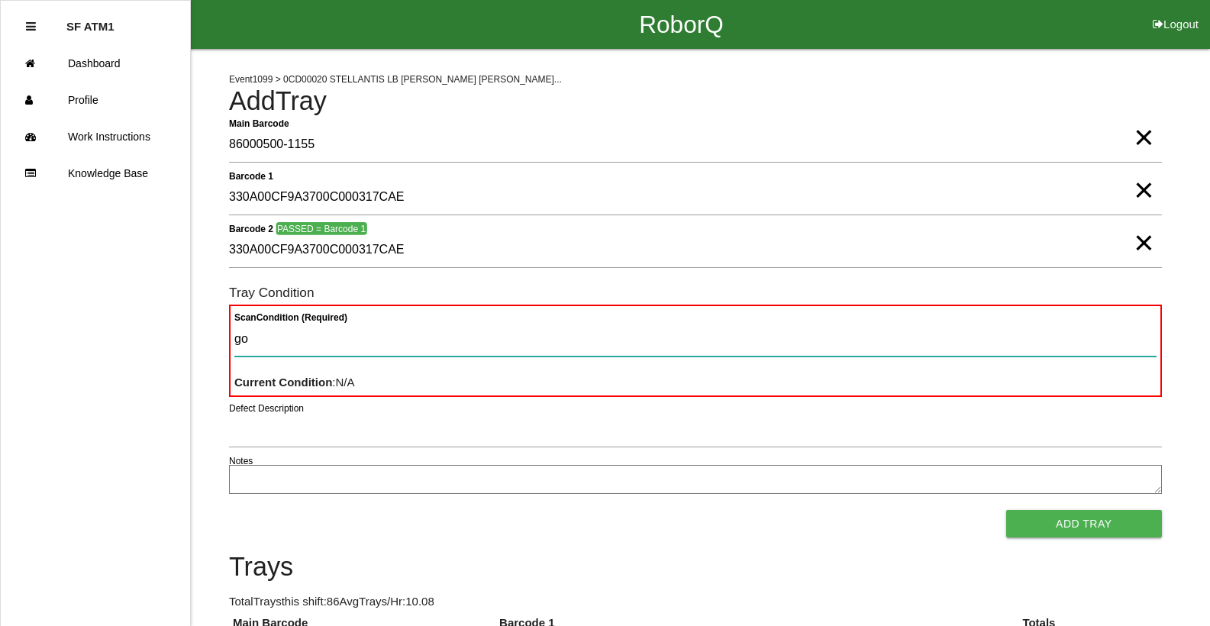
type Condition "goo"
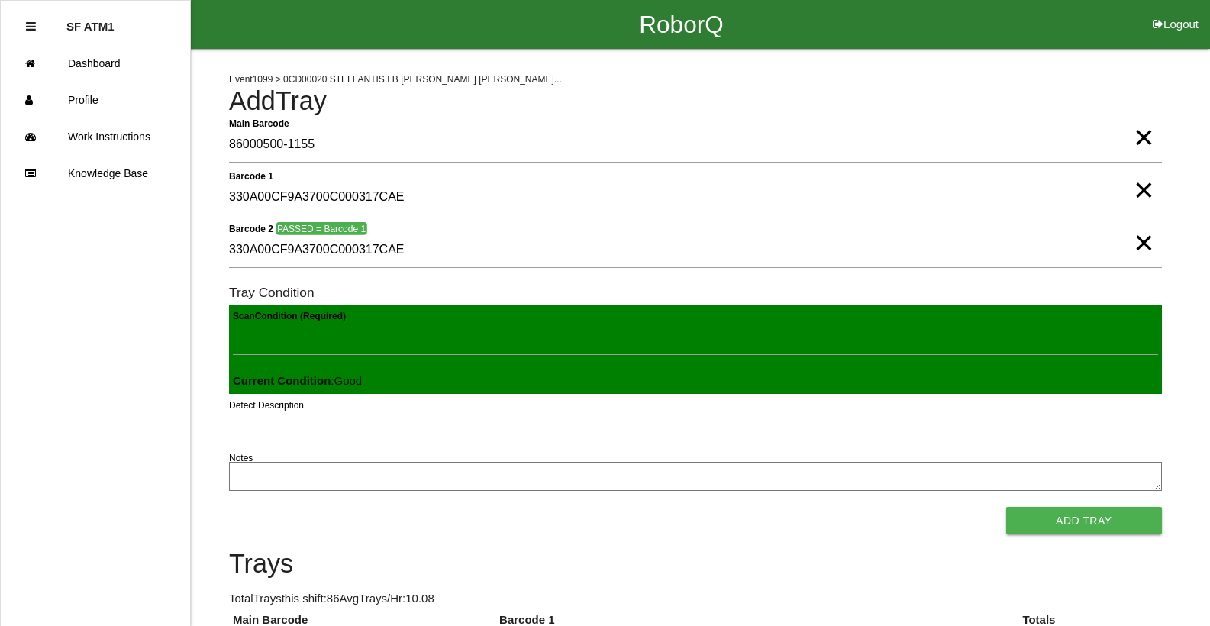
click at [1006, 507] on button "Add Tray" at bounding box center [1084, 520] width 156 height 27
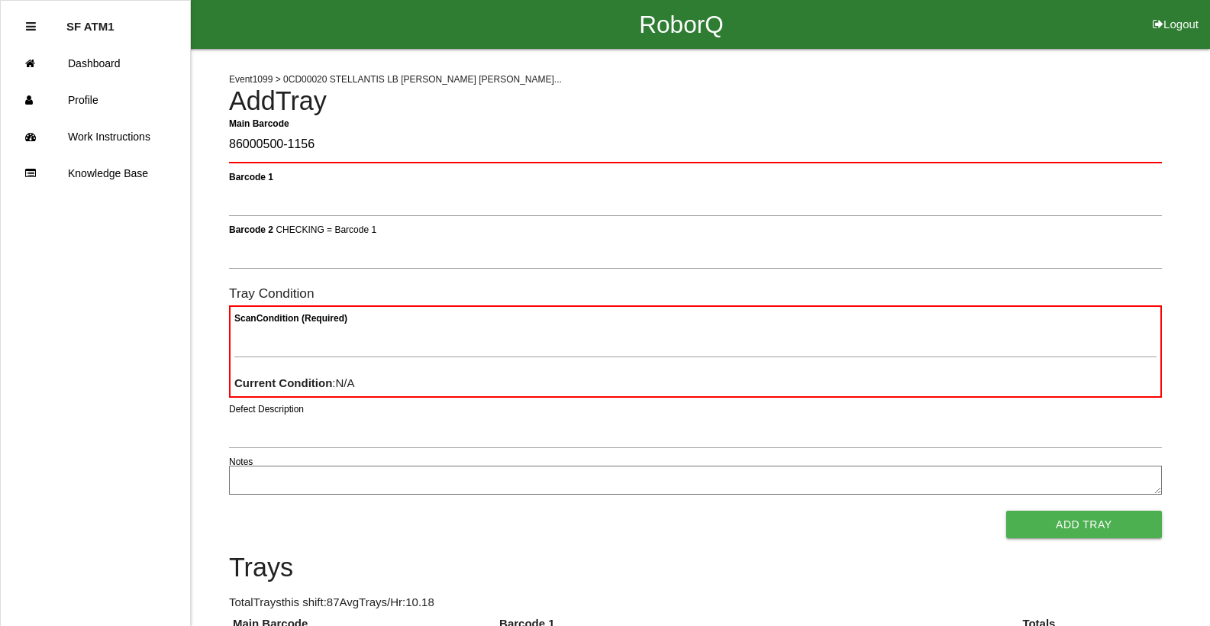
type Barcode "86000500-1156"
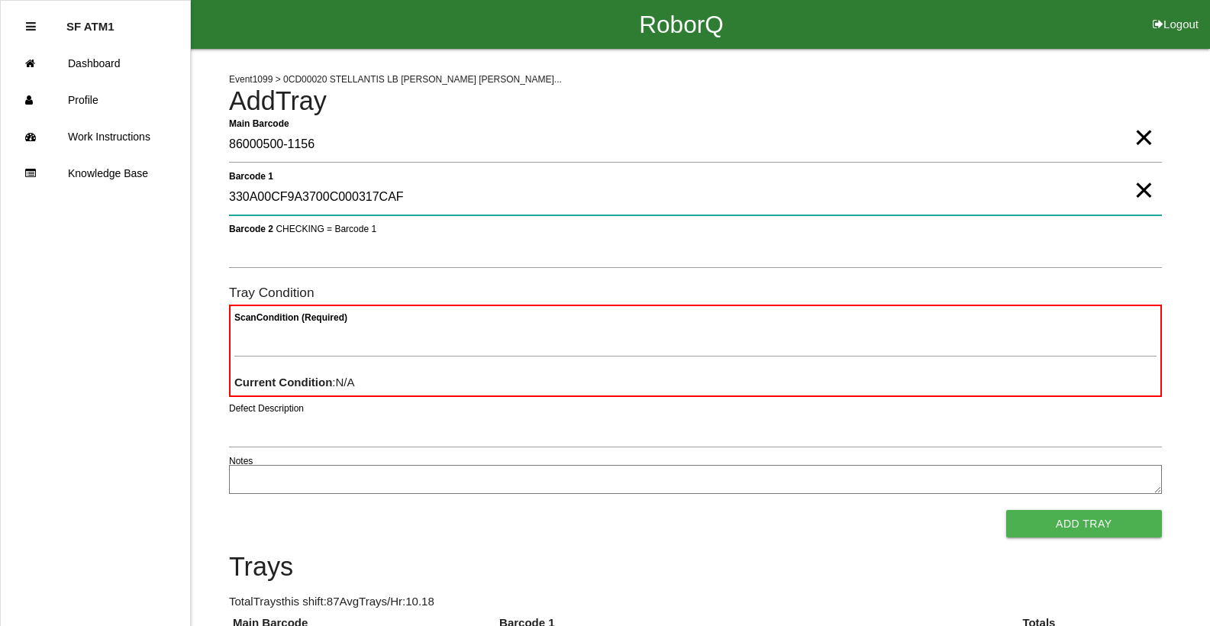
type 1 "330A00CF9A3700C000317CAF"
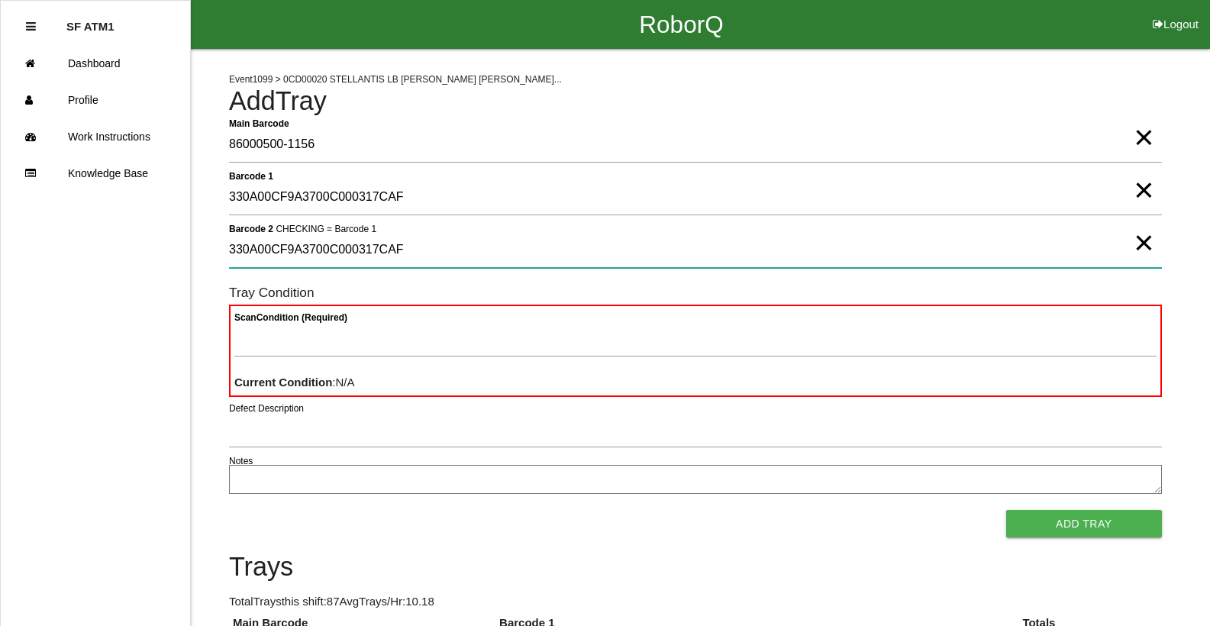
type 2 "330A00CF9A3700C000317CAF"
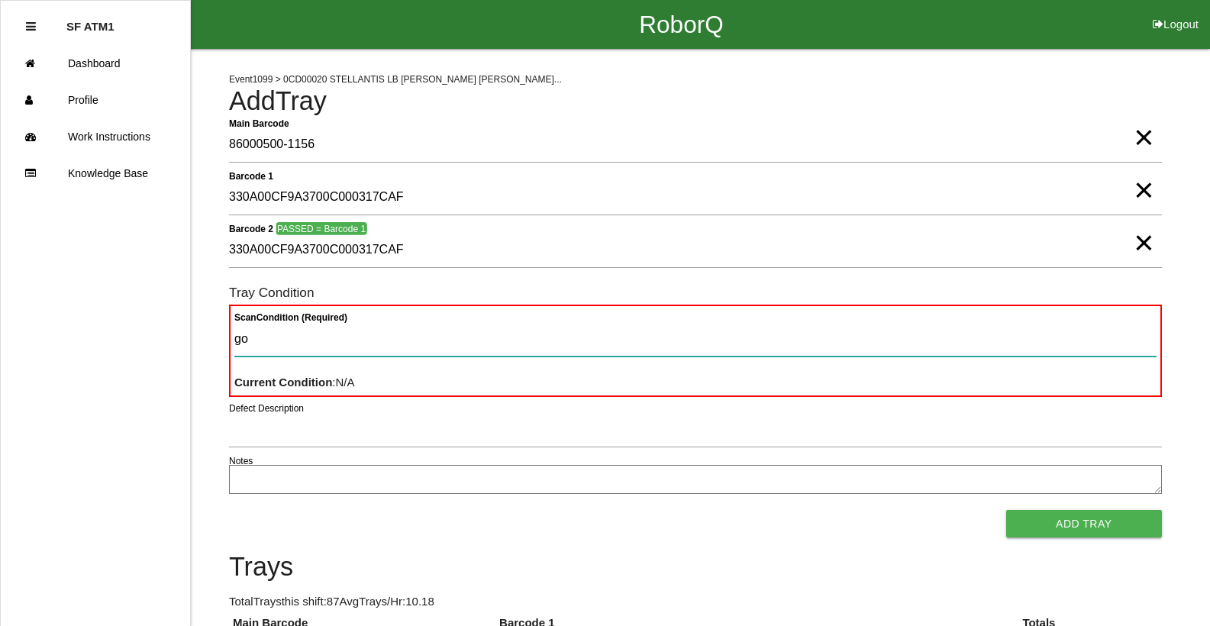
type Condition "goo"
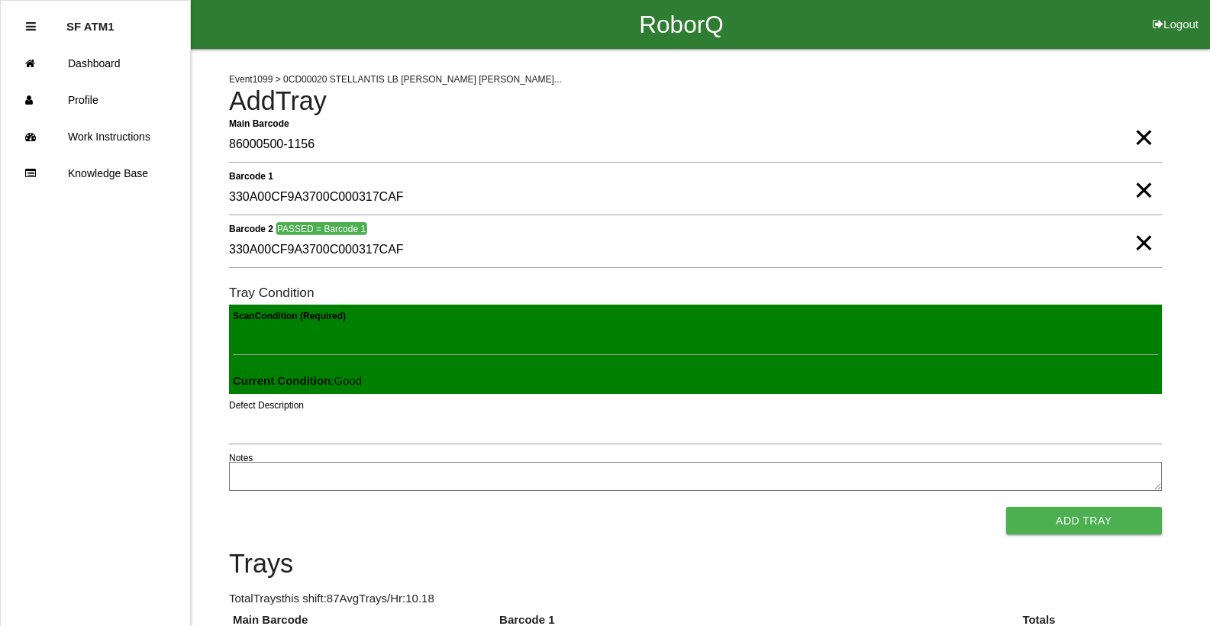
click button "Add Tray" at bounding box center [1084, 520] width 156 height 27
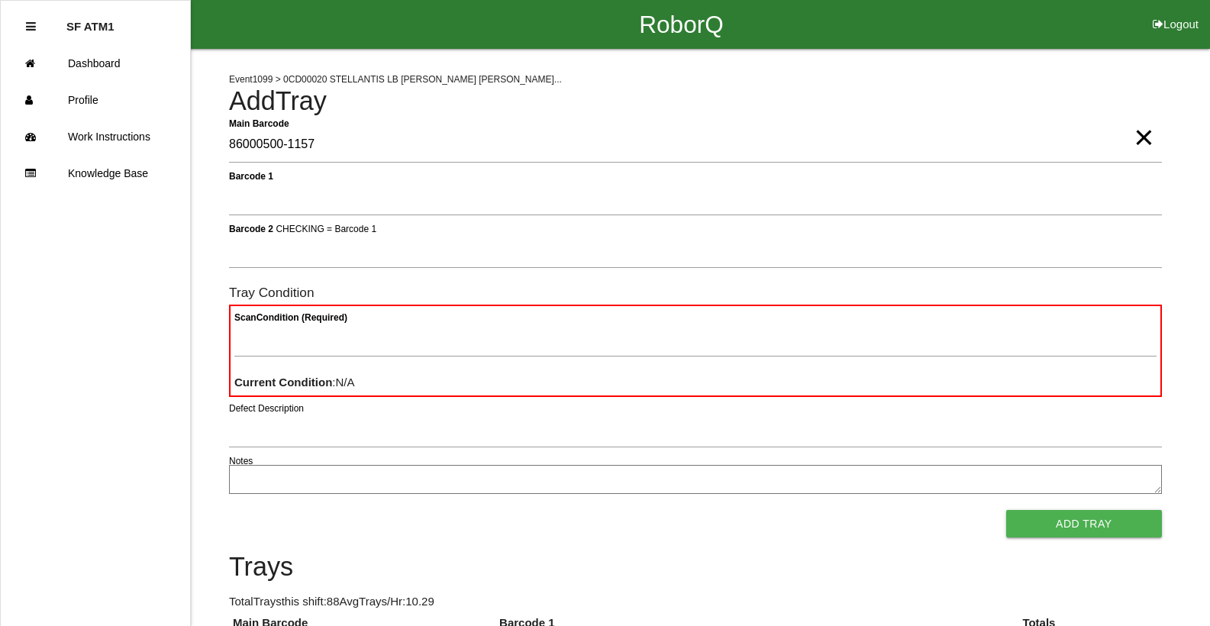
type Barcode "86000500-1157"
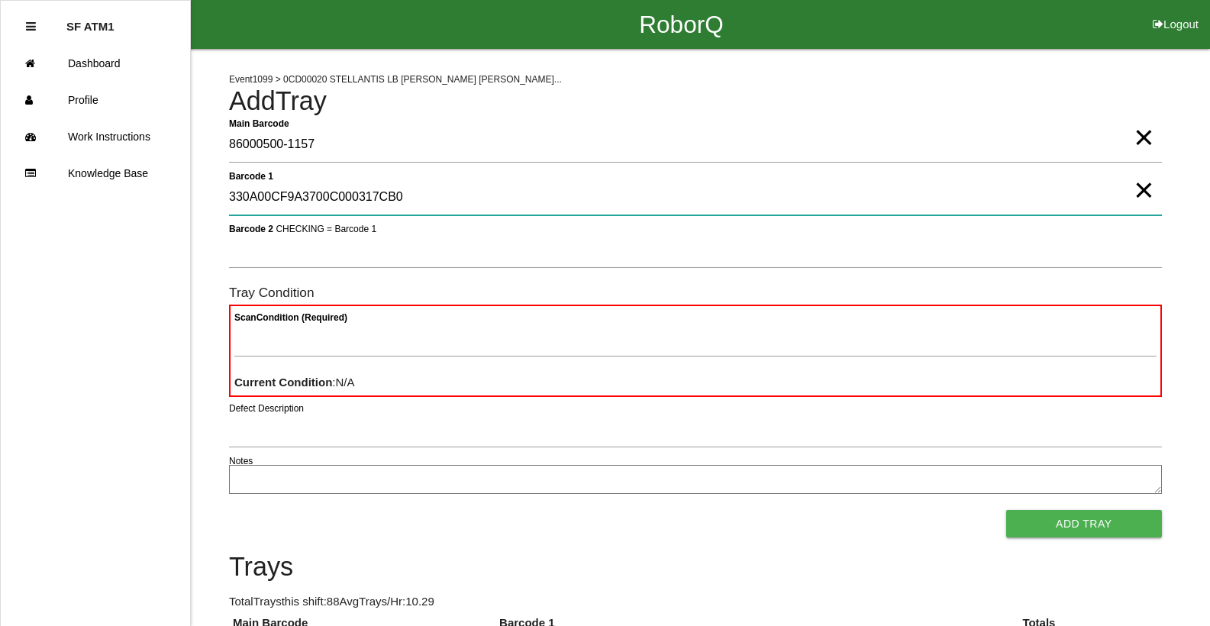
type 1 "330A00CF9A3700C000317CB0"
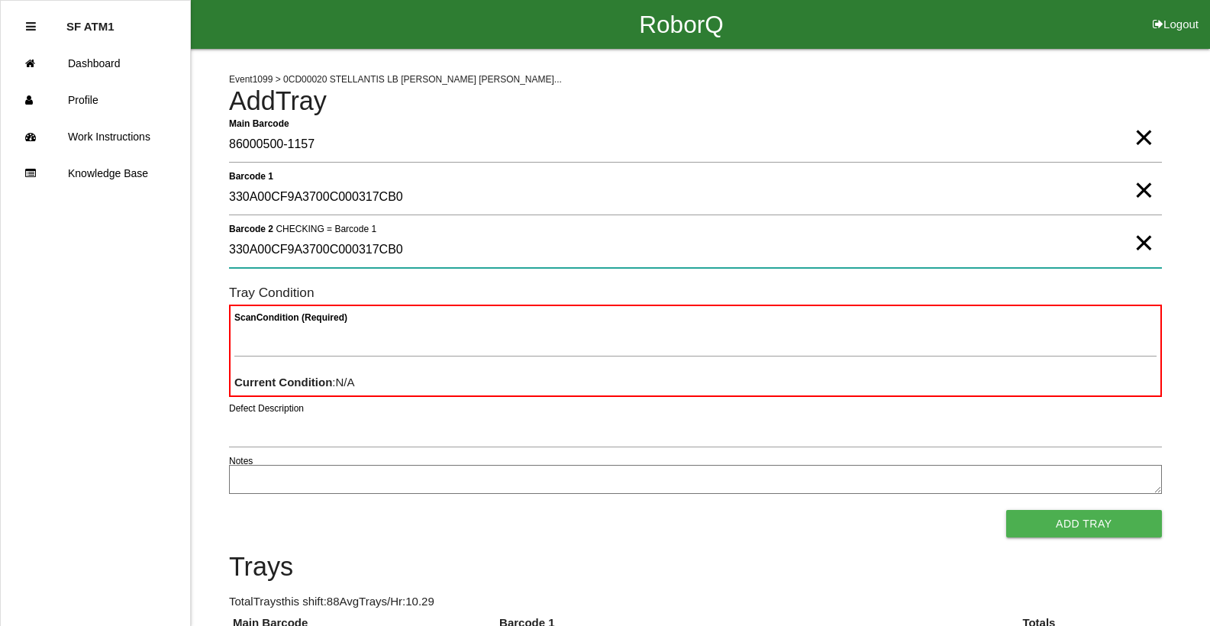
type 2 "330A00CF9A3700C000317CB0"
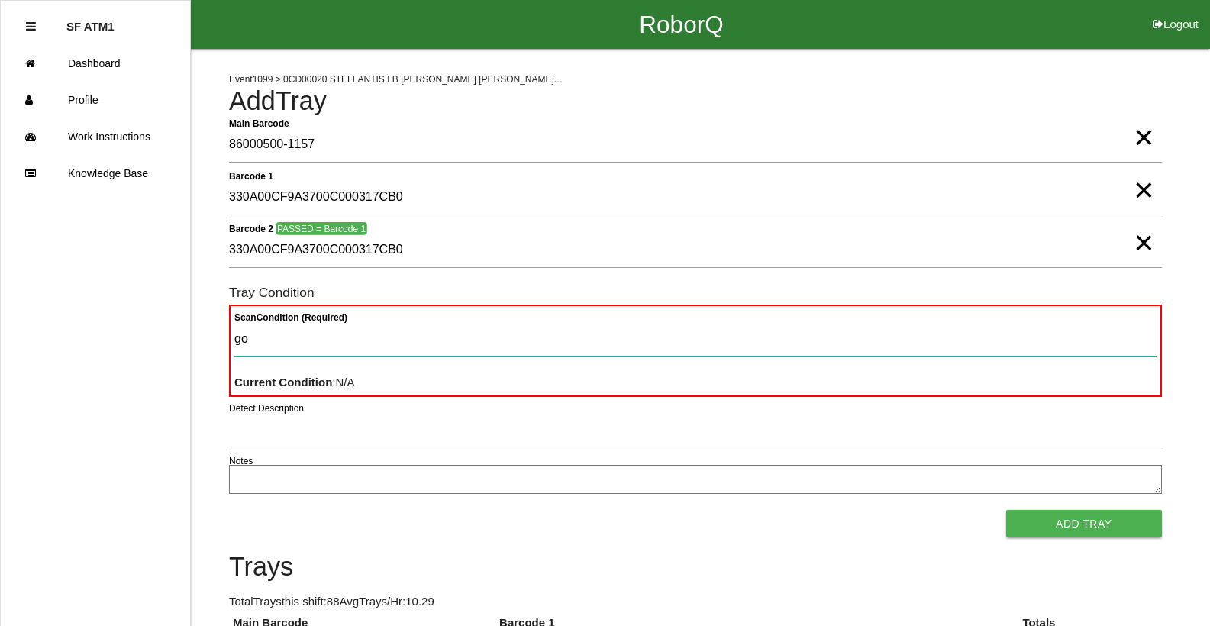
type Condition "goo"
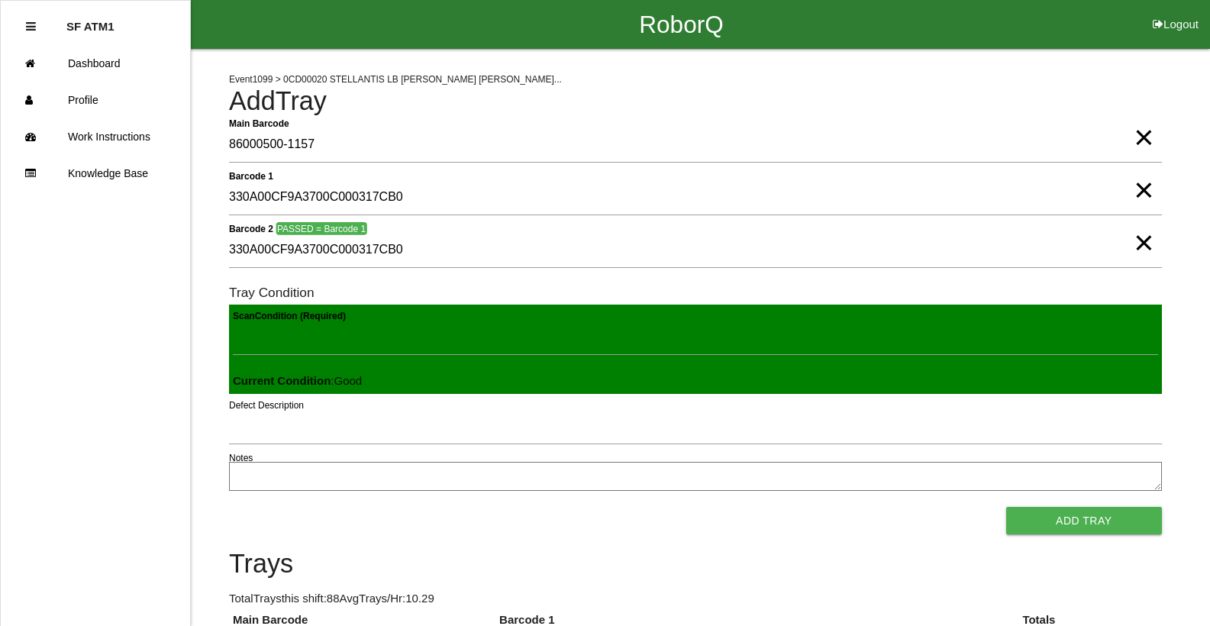
click at [1006, 507] on button "Add Tray" at bounding box center [1084, 520] width 156 height 27
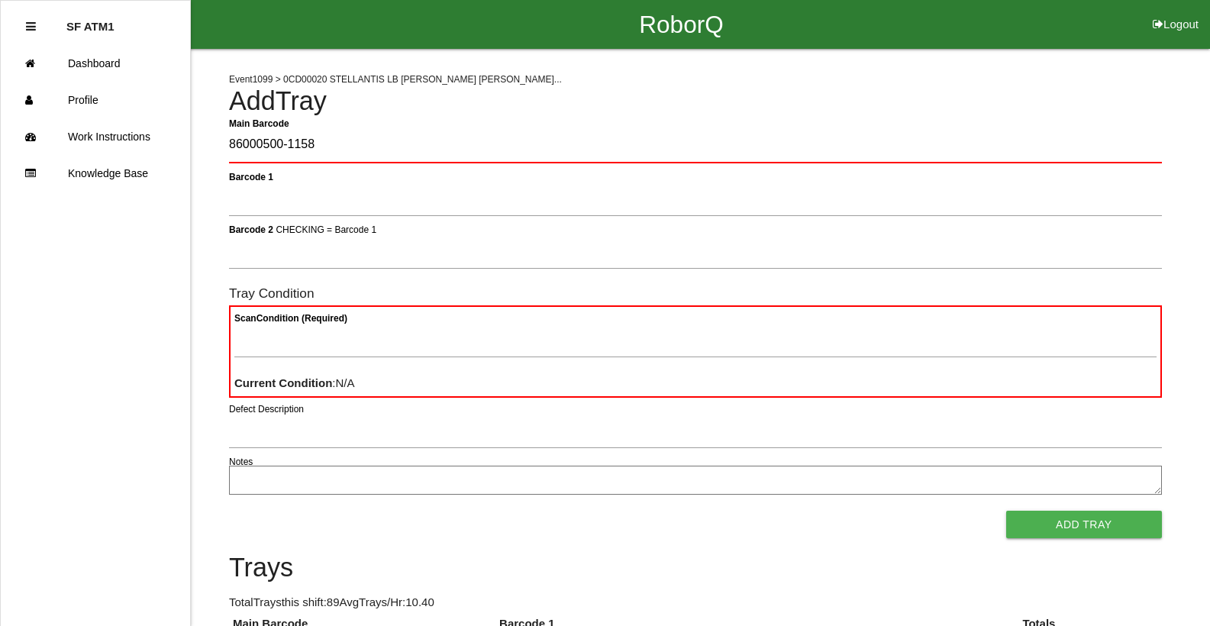
type Barcode "86000500-1158"
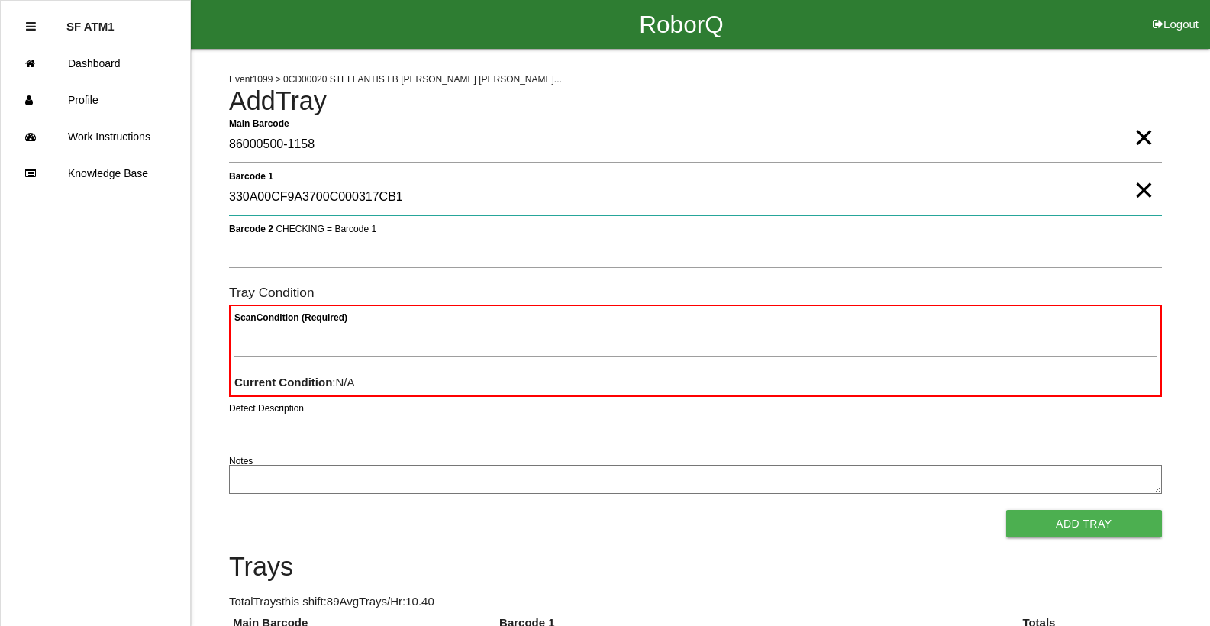
type 1 "330A00CF9A3700C000317CB1"
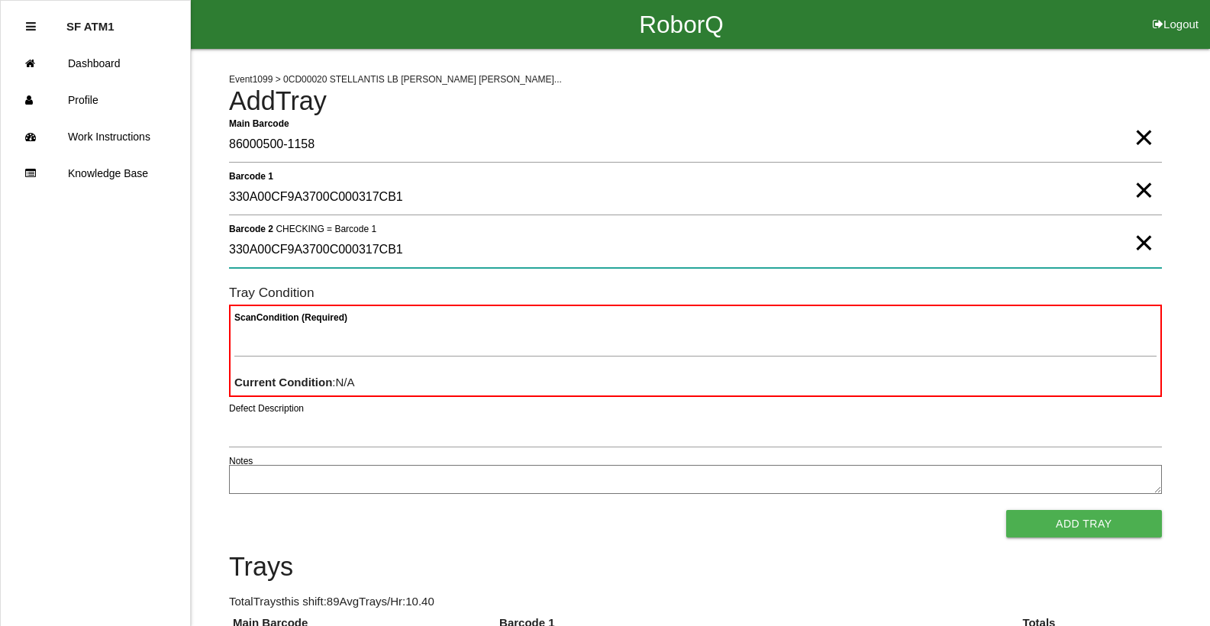
type 2 "330A00CF9A3700C000317CB1"
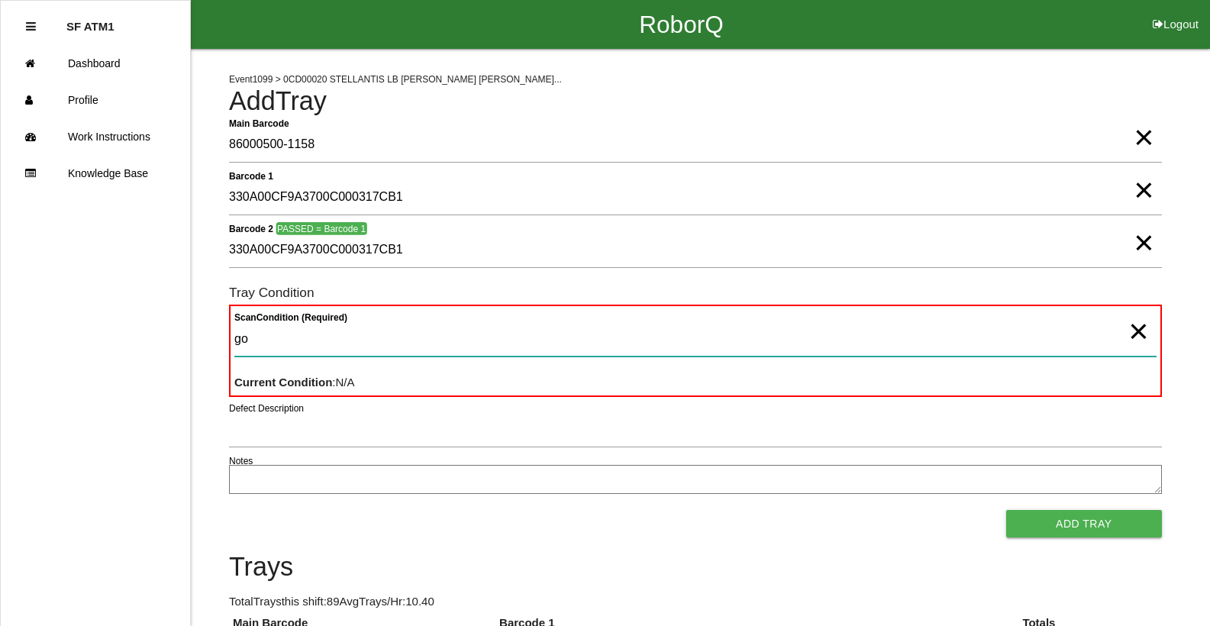
type Condition "goo"
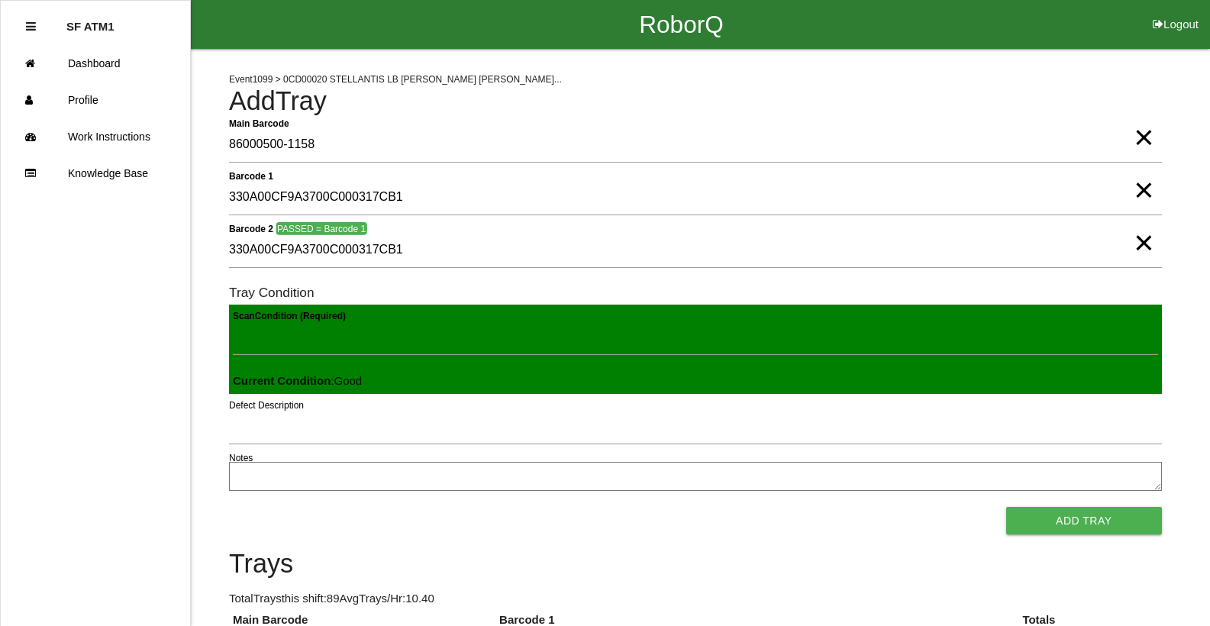
click at [1006, 507] on button "Add Tray" at bounding box center [1084, 520] width 156 height 27
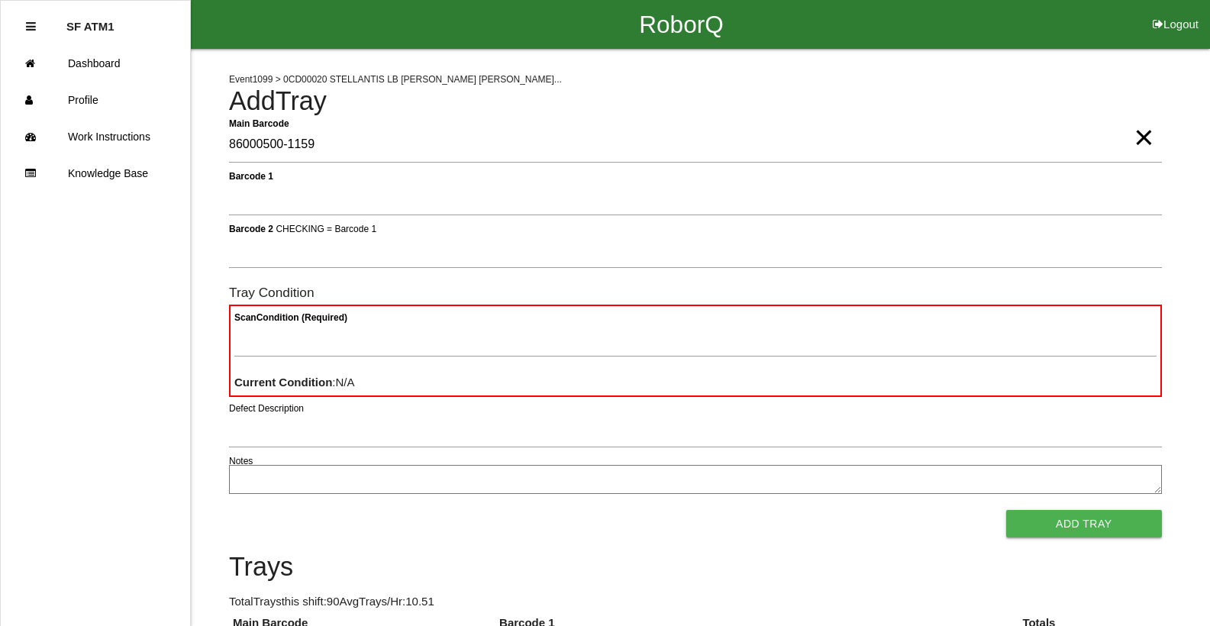
type Barcode "86000500-1159"
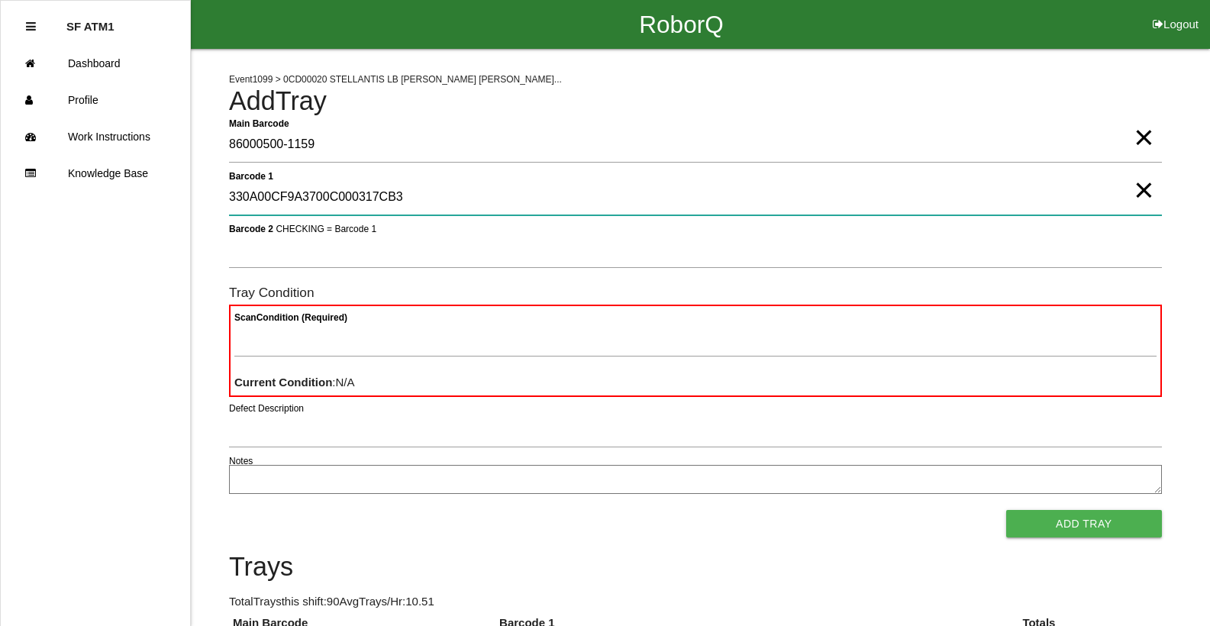
type 1 "330A00CF9A3700C000317CB3"
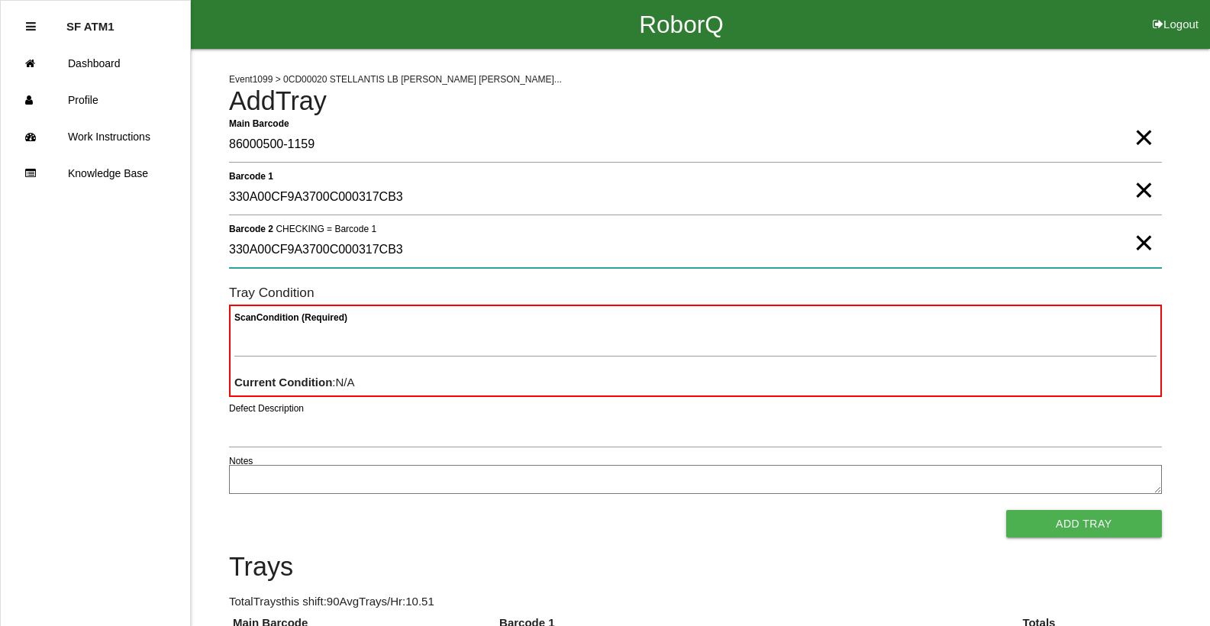
type 2 "330A00CF9A3700C000317CB3"
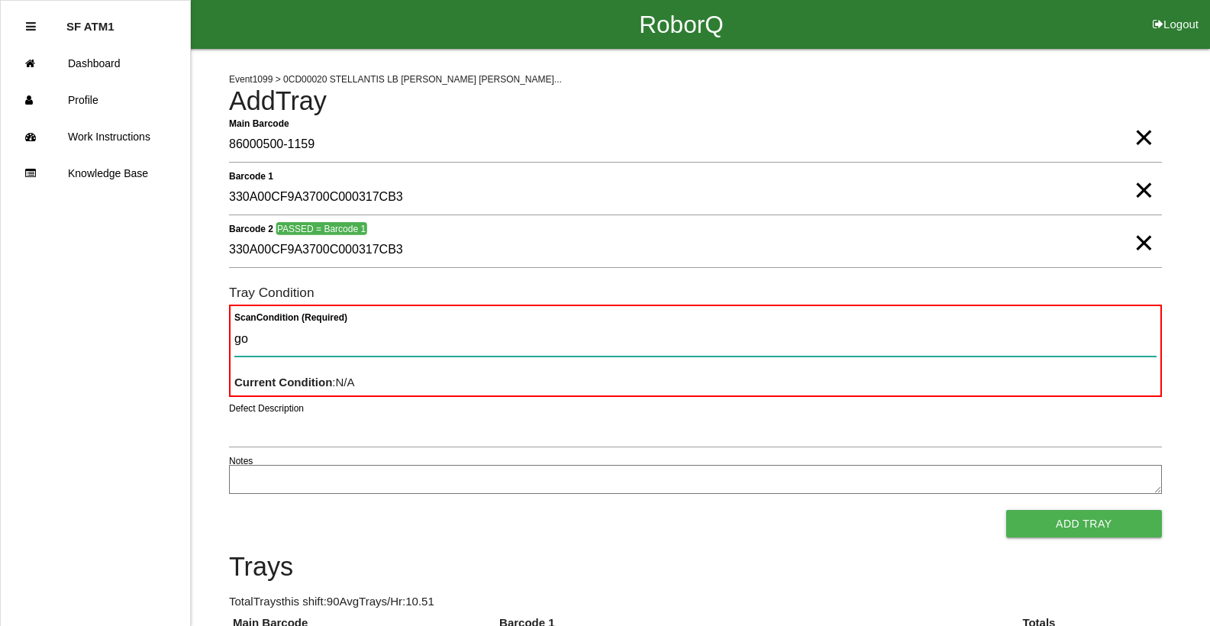
type Condition "goo"
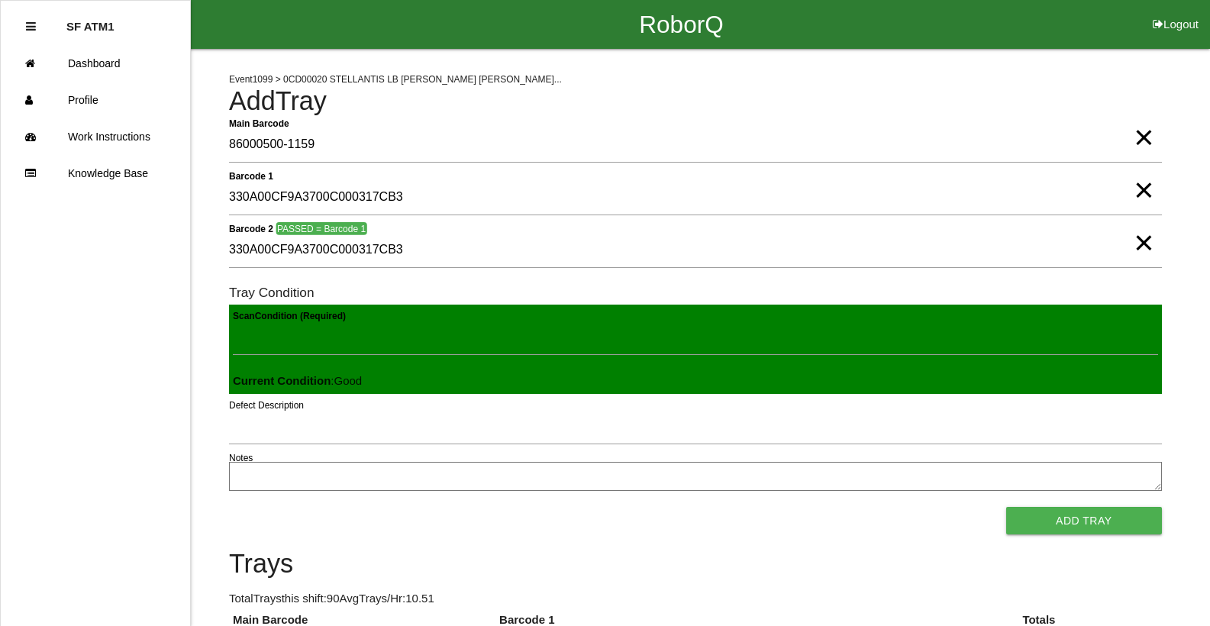
click at [1006, 507] on button "Add Tray" at bounding box center [1084, 520] width 156 height 27
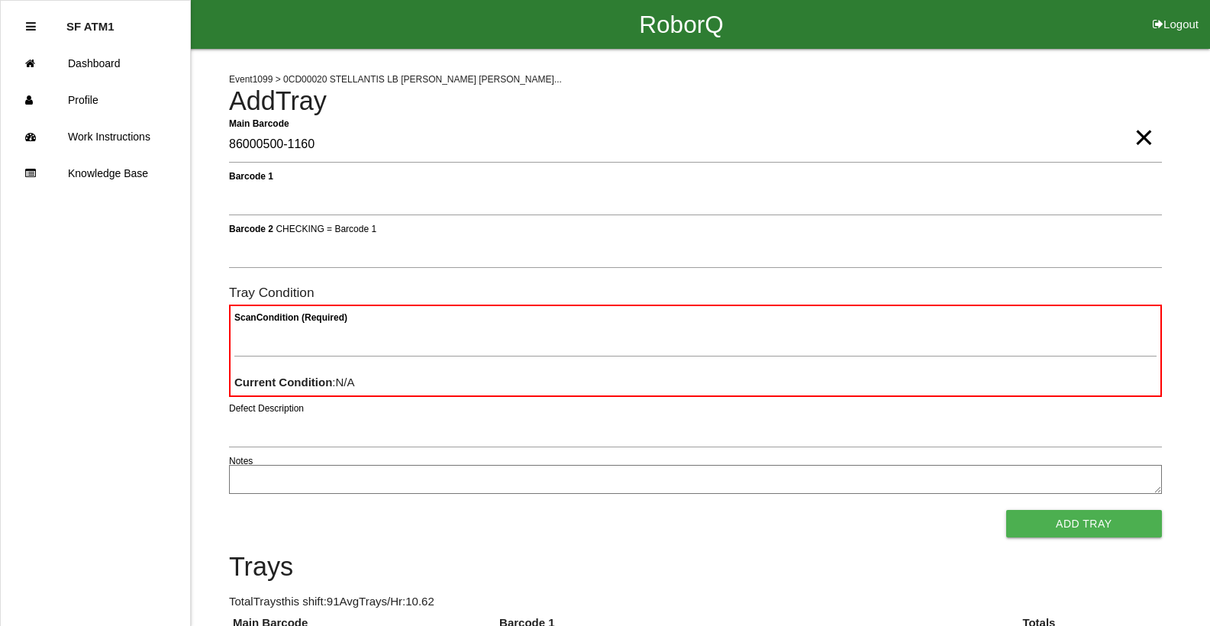
type Barcode "86000500-1160"
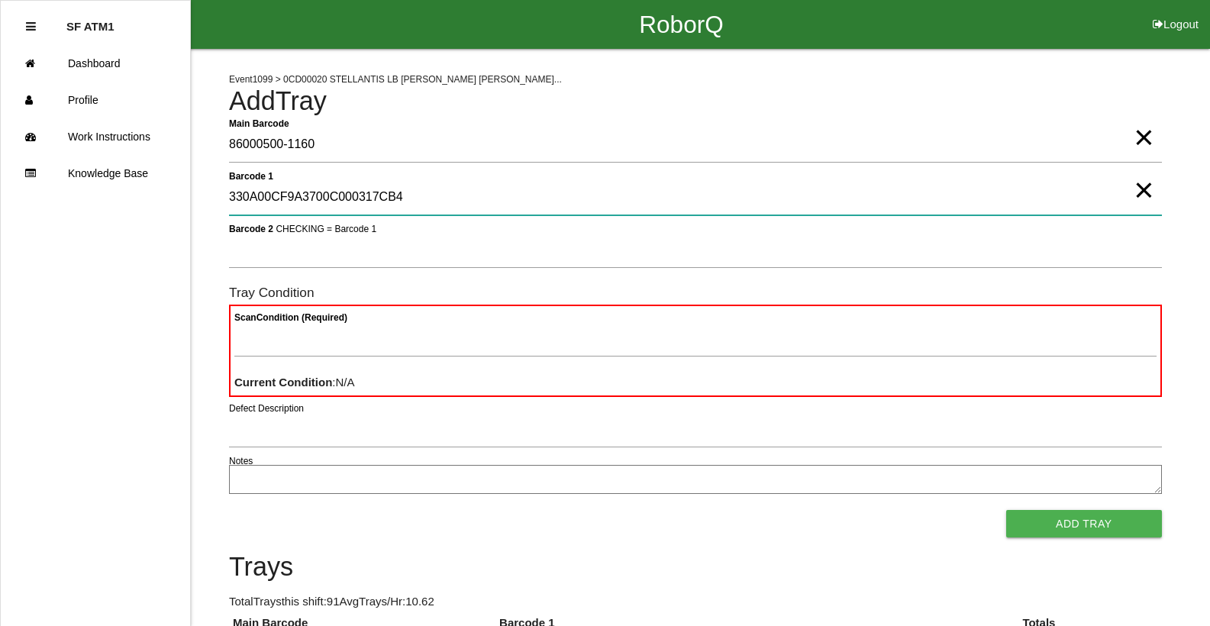
type 1 "330A00CF9A3700C000317CB4"
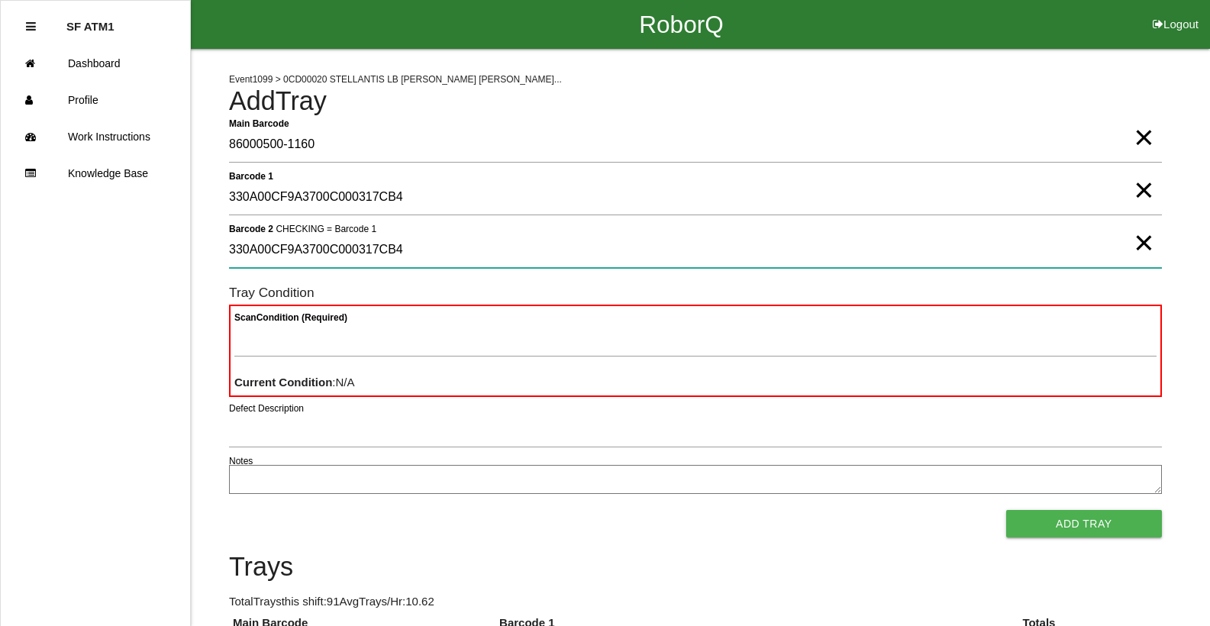
type 2 "330A00CF9A3700C000317CB4"
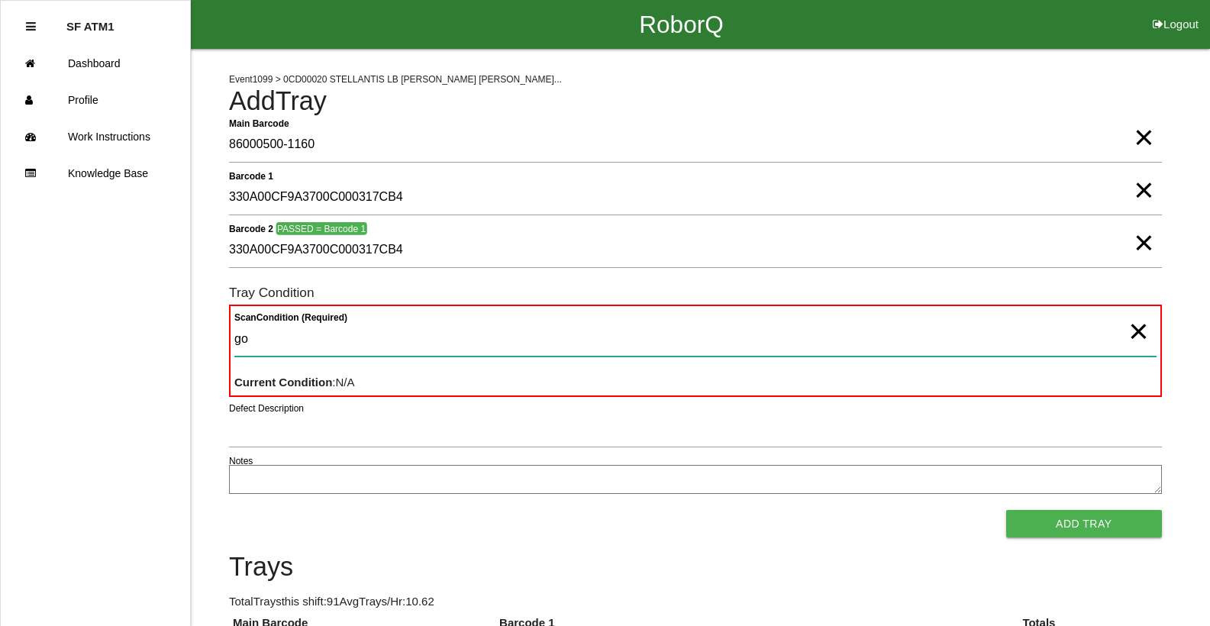
type Condition "goo"
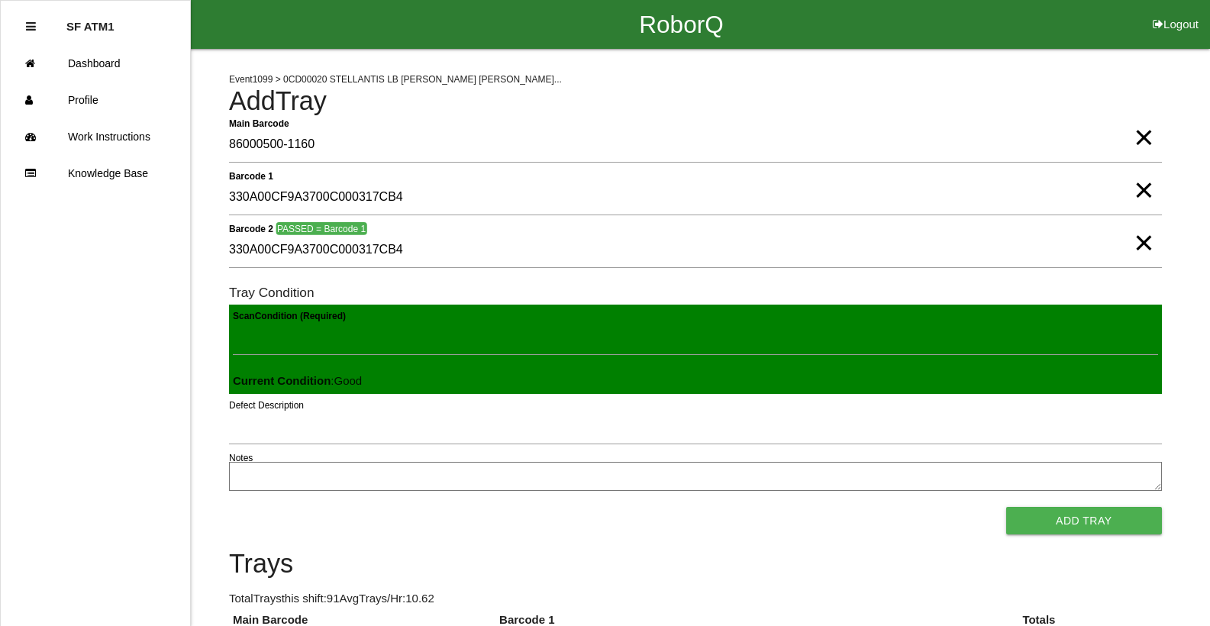
click at [1006, 507] on button "Add Tray" at bounding box center [1084, 520] width 156 height 27
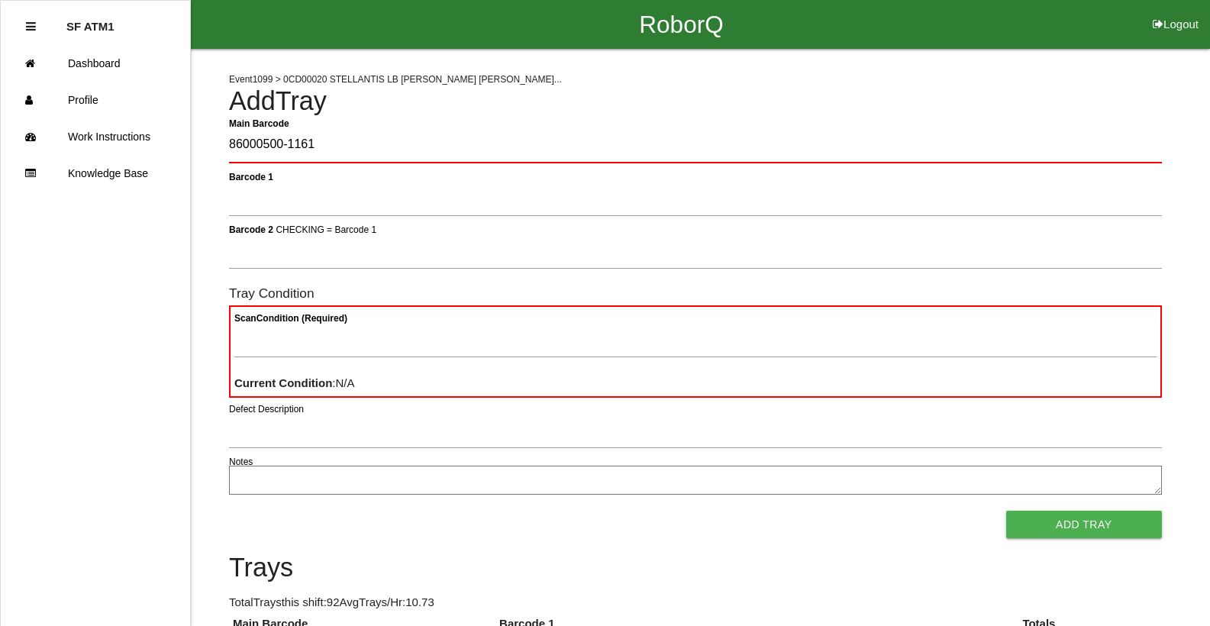
type Barcode "86000500-1161"
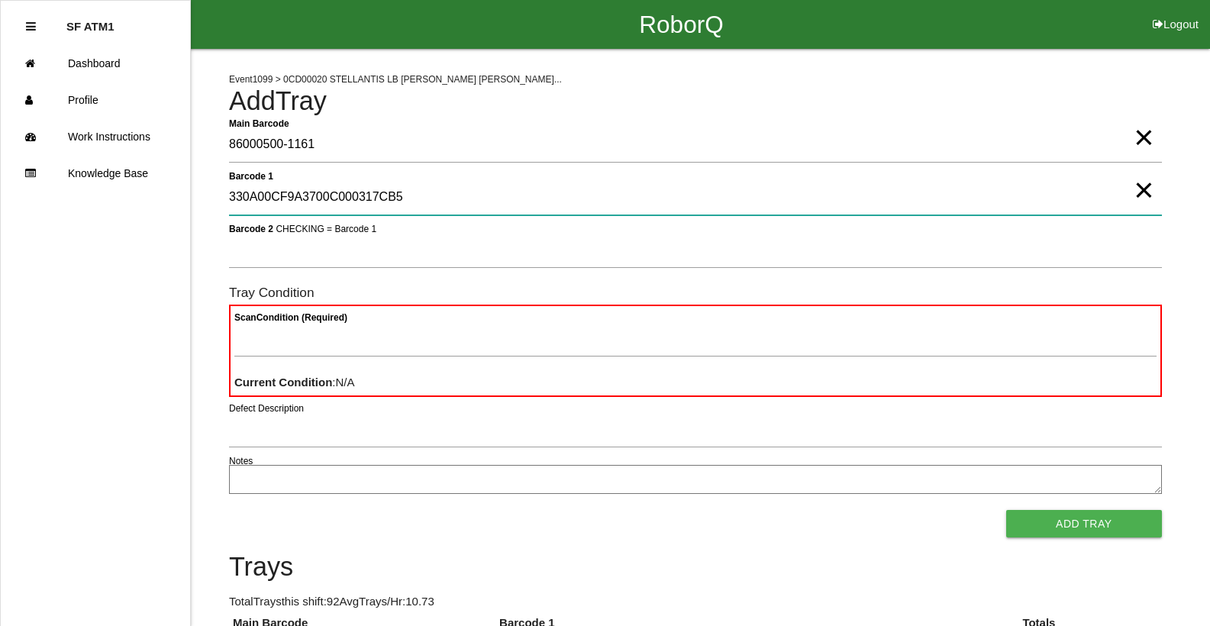
type 1 "330A00CF9A3700C000317CB5"
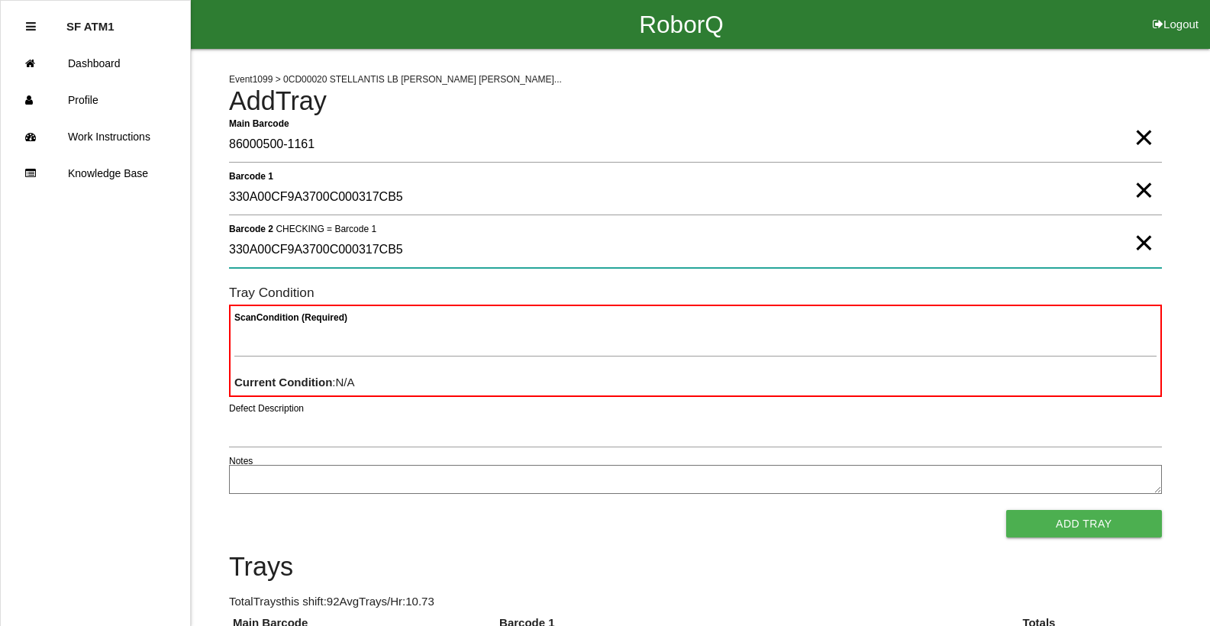
type 2 "330A00CF9A3700C000317CB5"
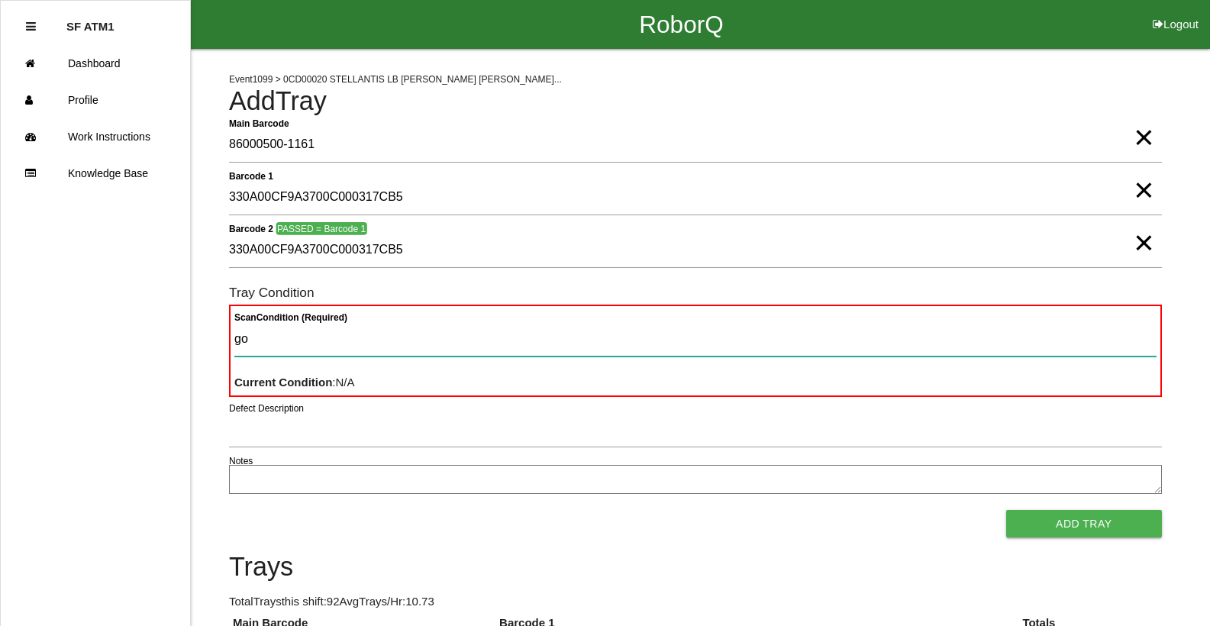
type Condition "goo"
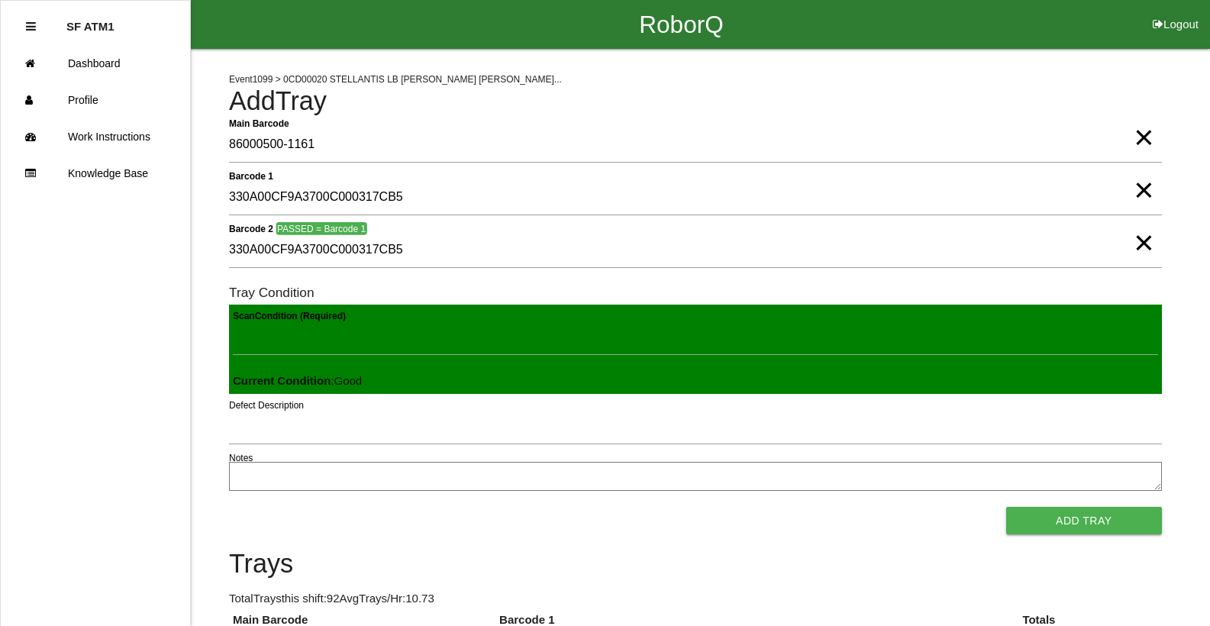
click at [1006, 507] on button "Add Tray" at bounding box center [1084, 520] width 156 height 27
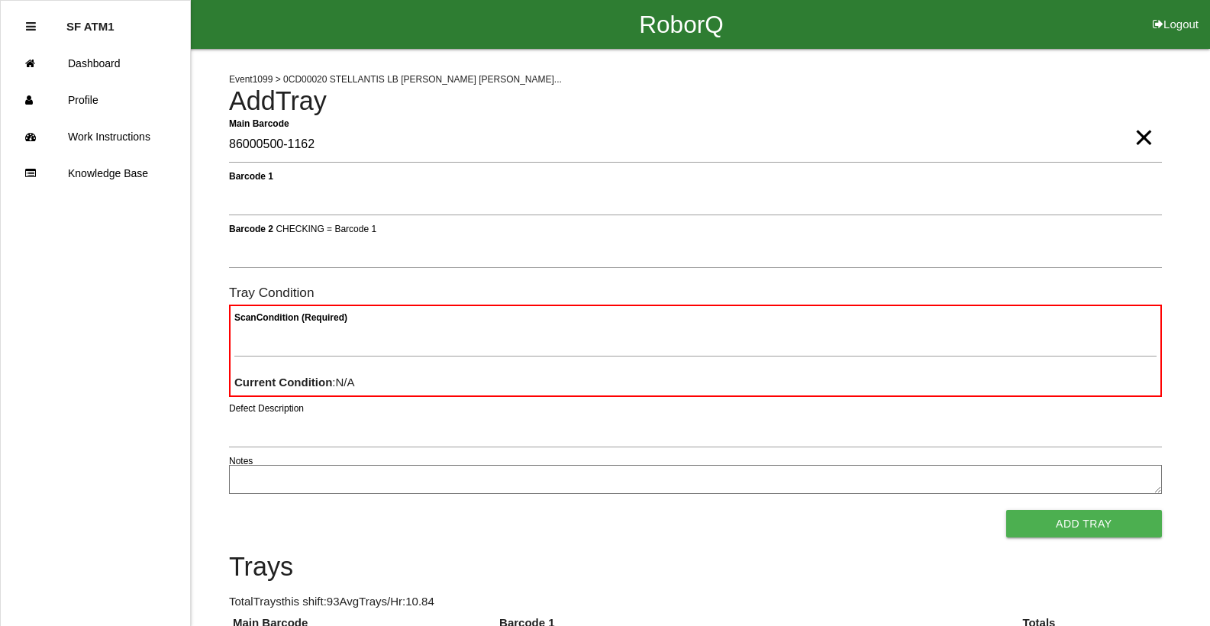
type Barcode "86000500-1162"
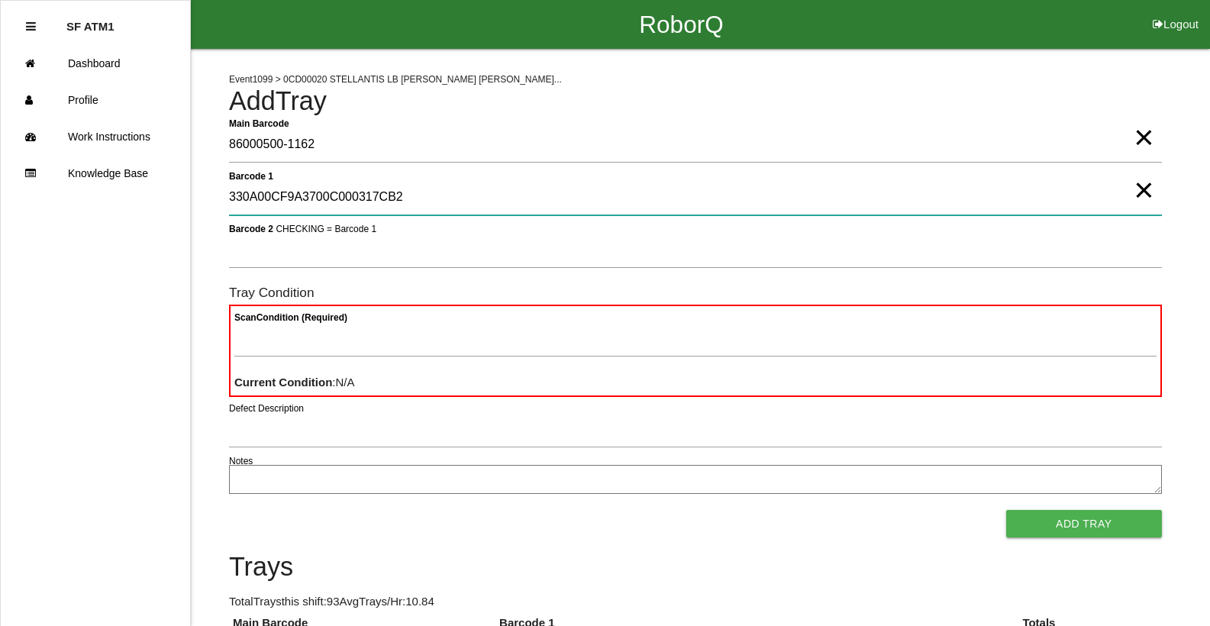
type 1 "330A00CF9A3700C000317CB2"
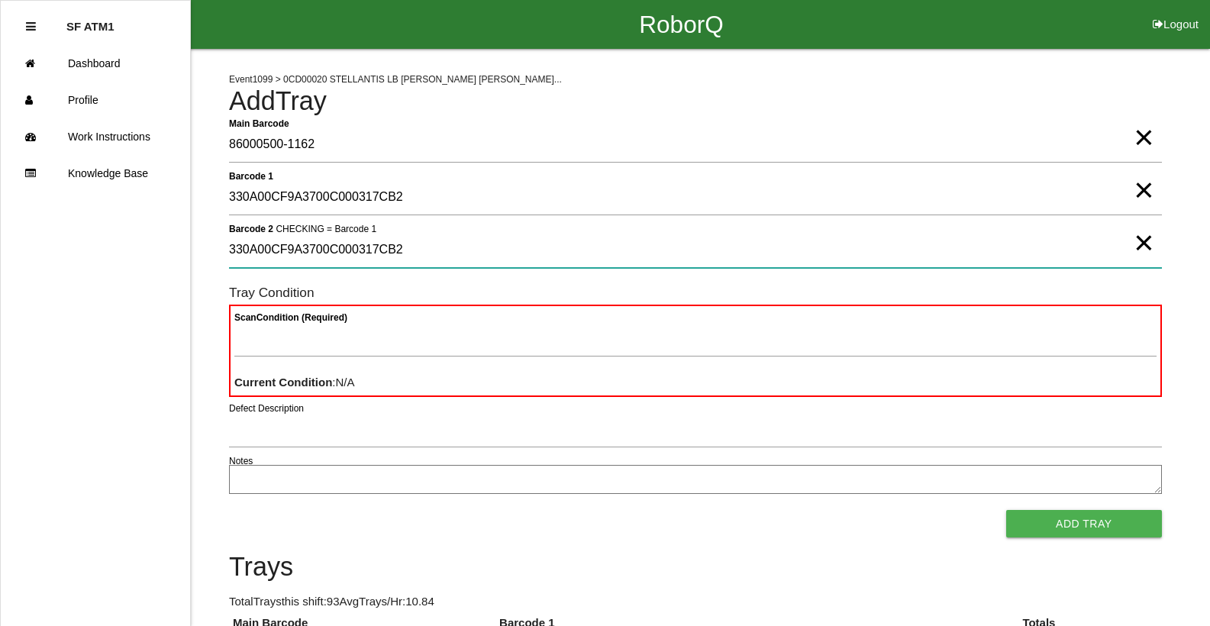
type 2 "330A00CF9A3700C000317CB2"
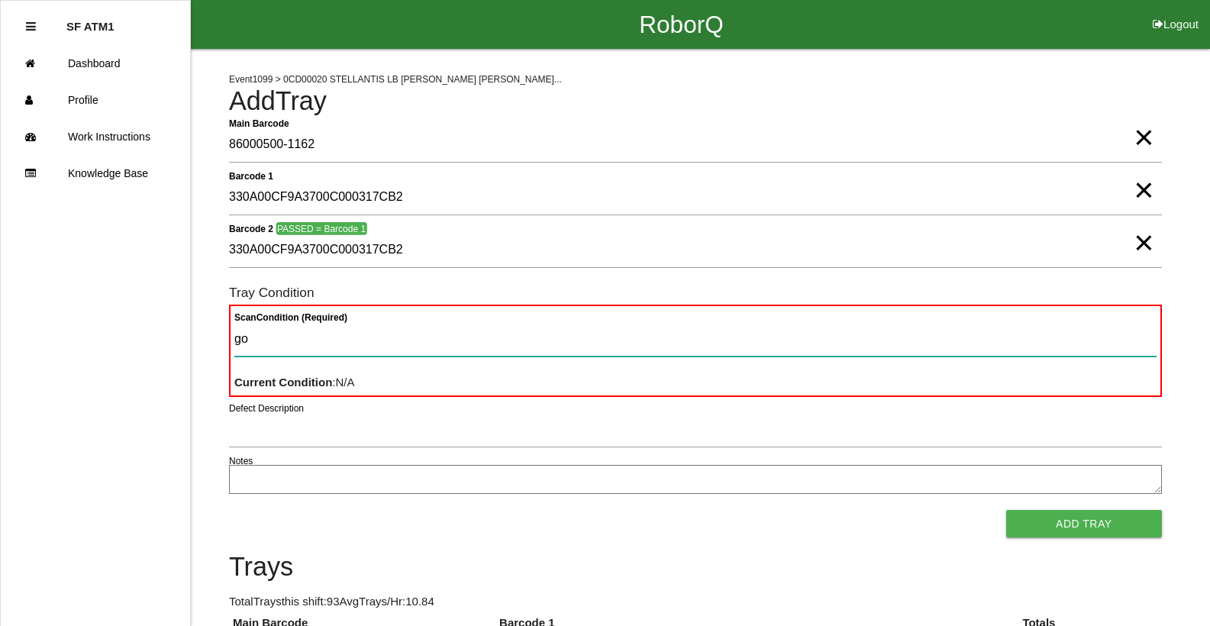
type Condition "goo"
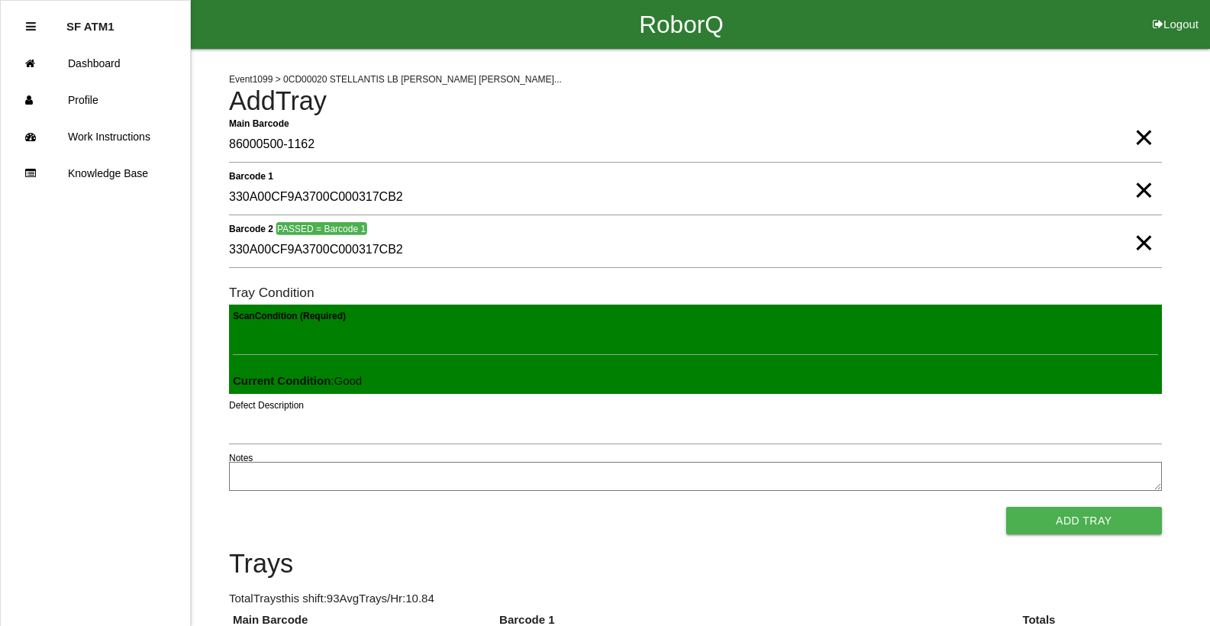
click at [1006, 507] on button "Add Tray" at bounding box center [1084, 520] width 156 height 27
